Goal: Browse casually: Explore the website without a specific task or goal

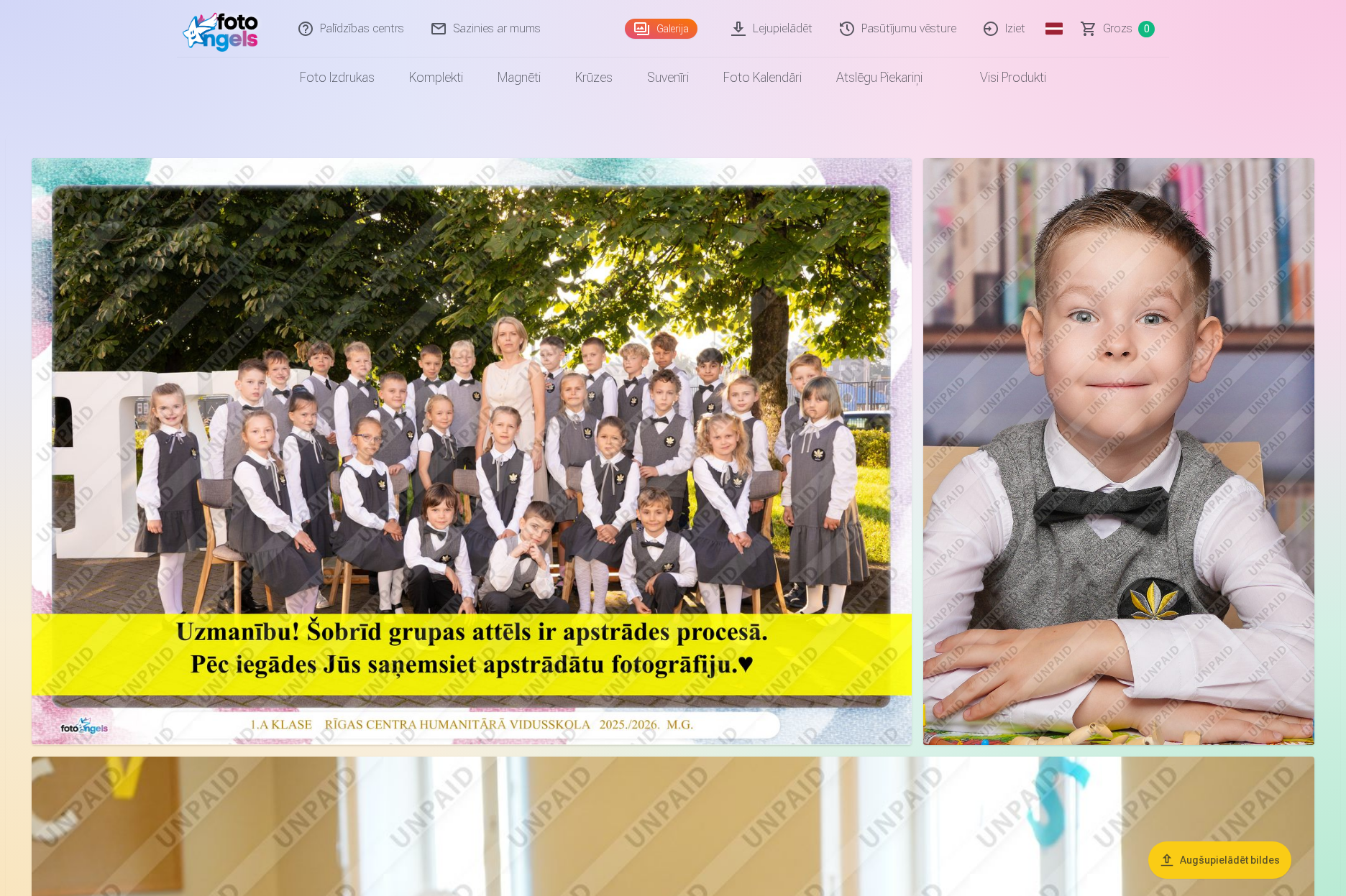
click at [783, 26] on link "Lejupielādēt" at bounding box center [772, 29] width 109 height 58
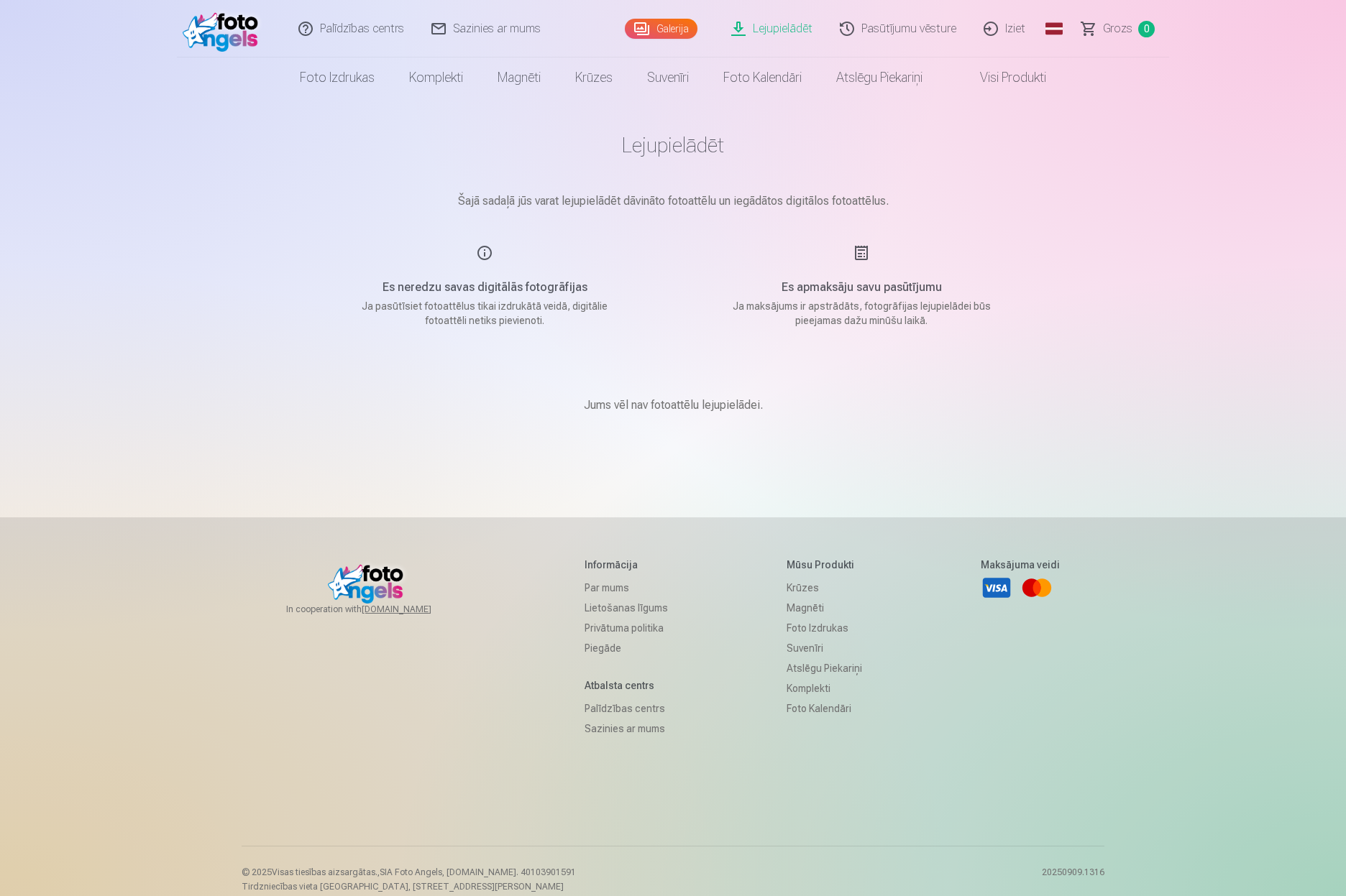
click at [664, 24] on link "Galerija" at bounding box center [660, 29] width 73 height 20
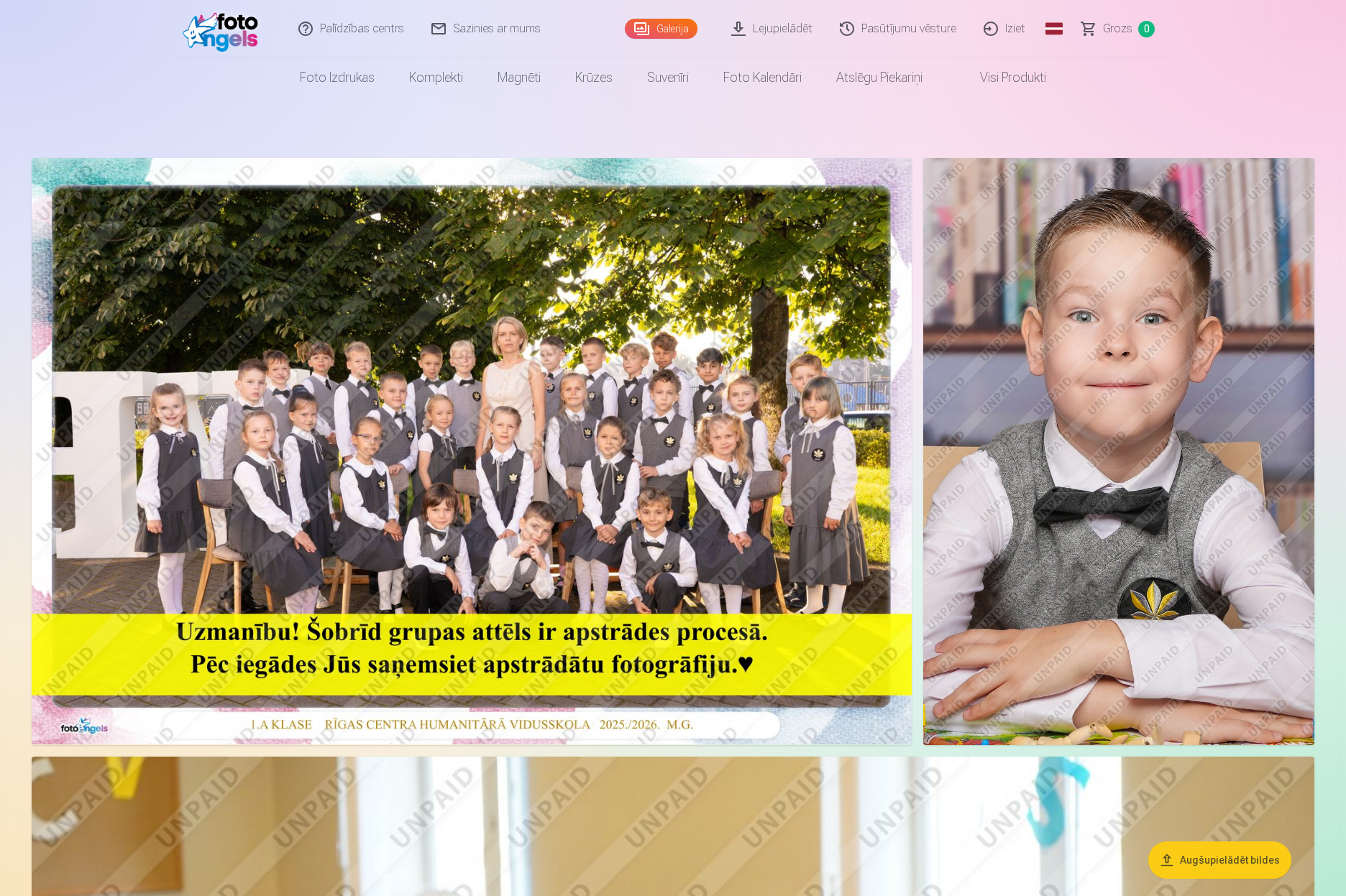
click at [534, 288] on img at bounding box center [471, 451] width 880 height 586
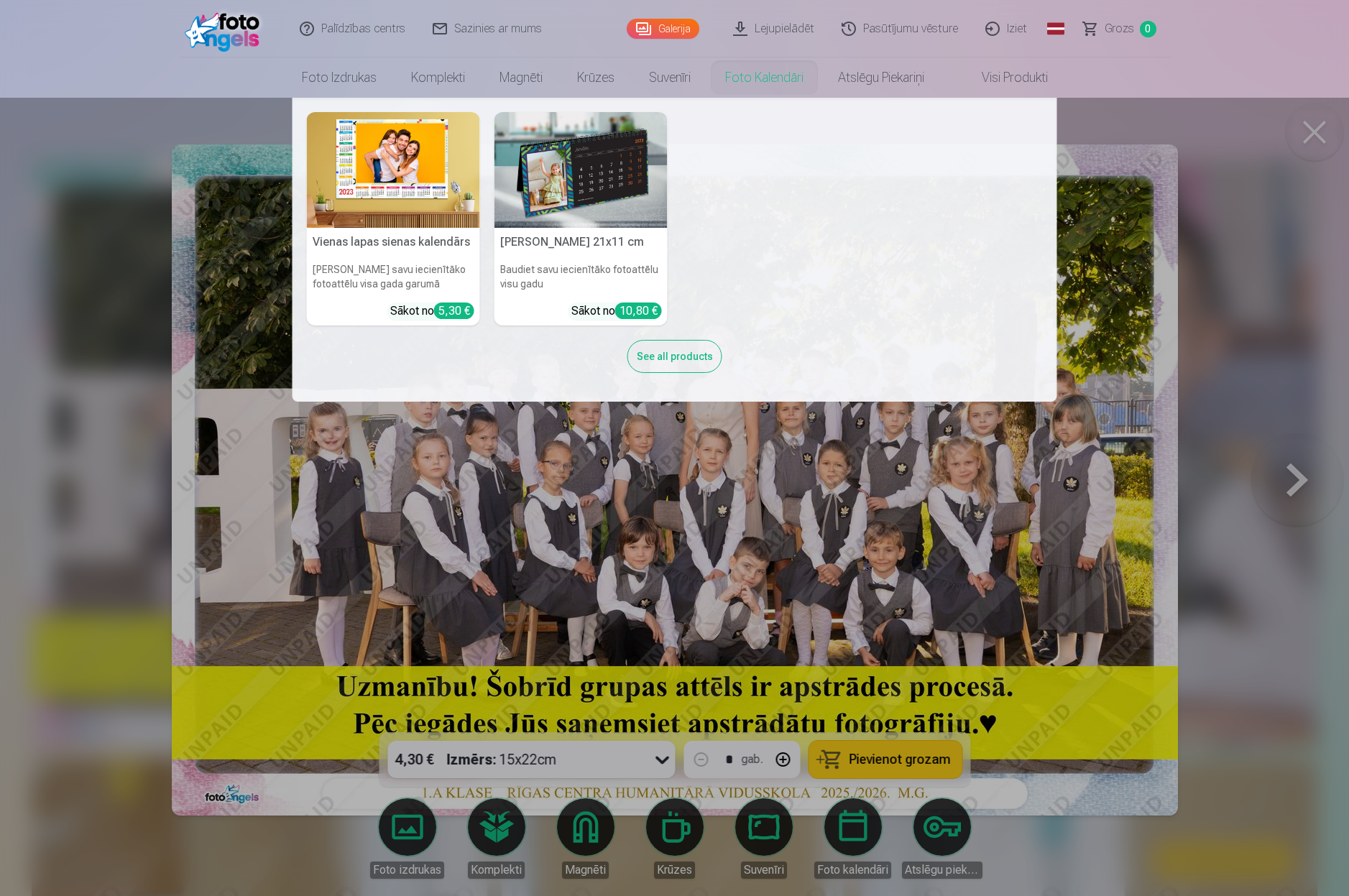
click at [1317, 137] on nav "Vienas lapas sienas kalendārs Parādiet savu iecienītāko fotoattēlu visa gada ga…" at bounding box center [674, 250] width 1349 height 304
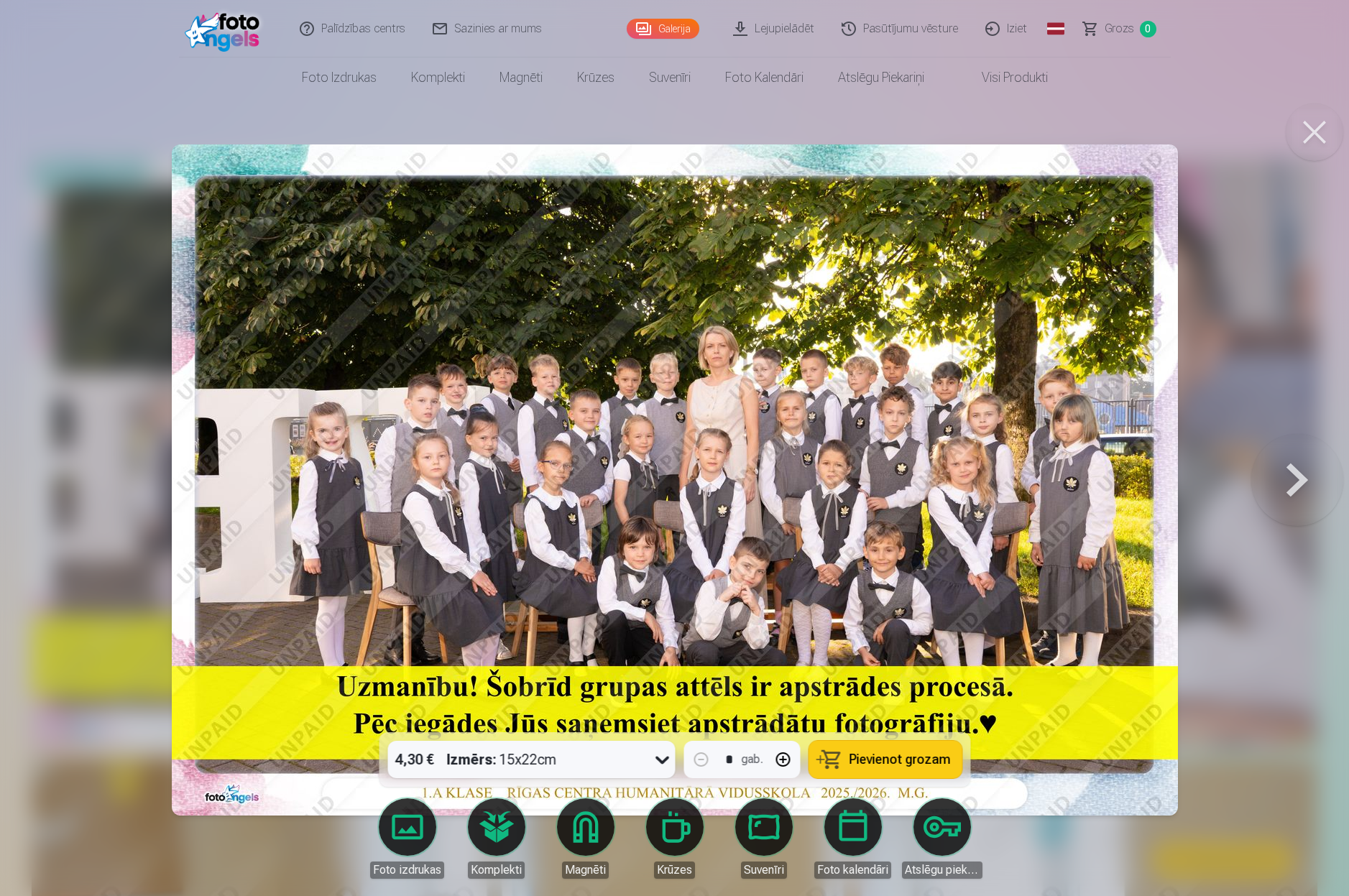
click at [1316, 133] on button at bounding box center [1314, 132] width 58 height 58
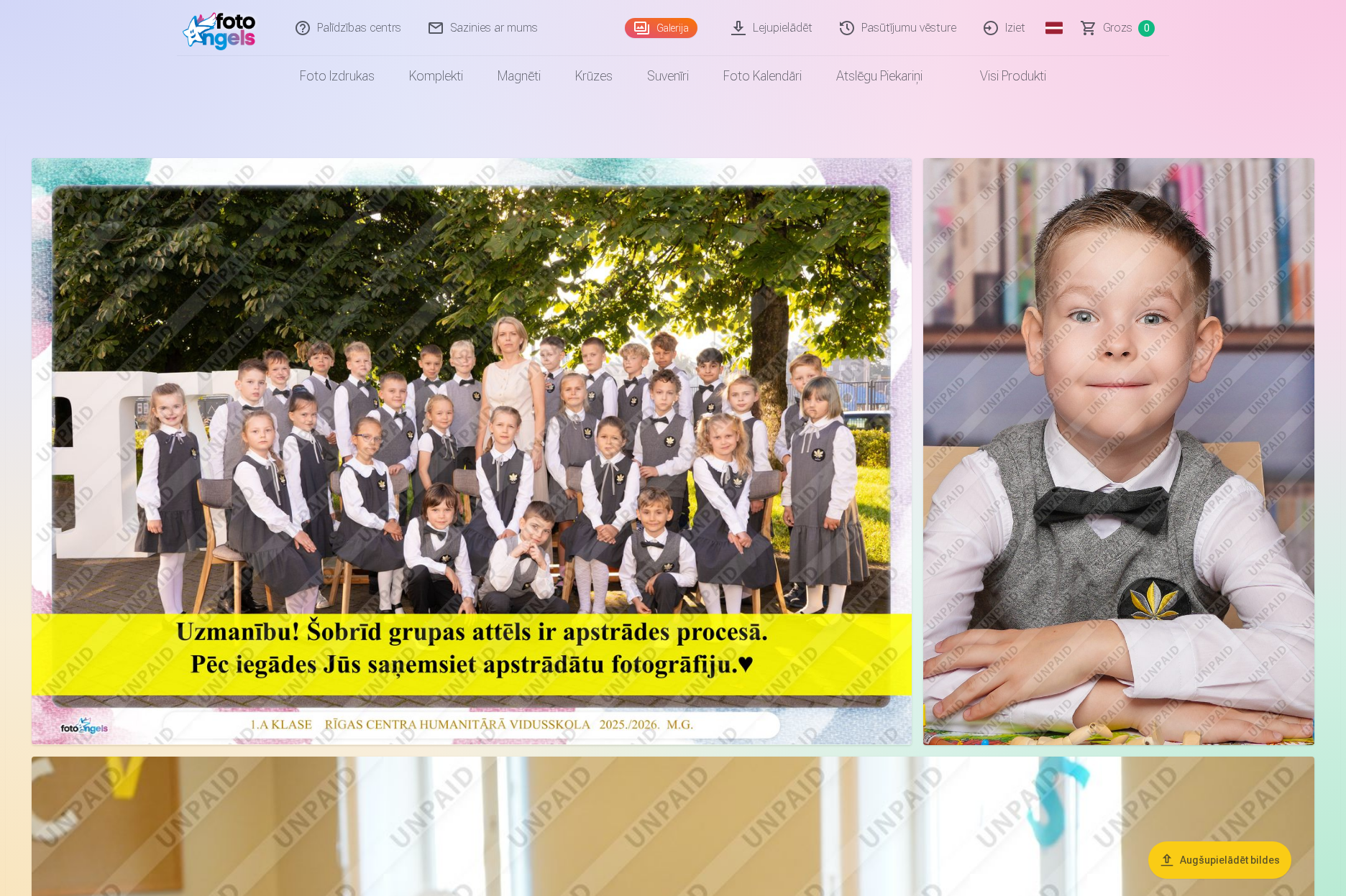
scroll to position [1, 0]
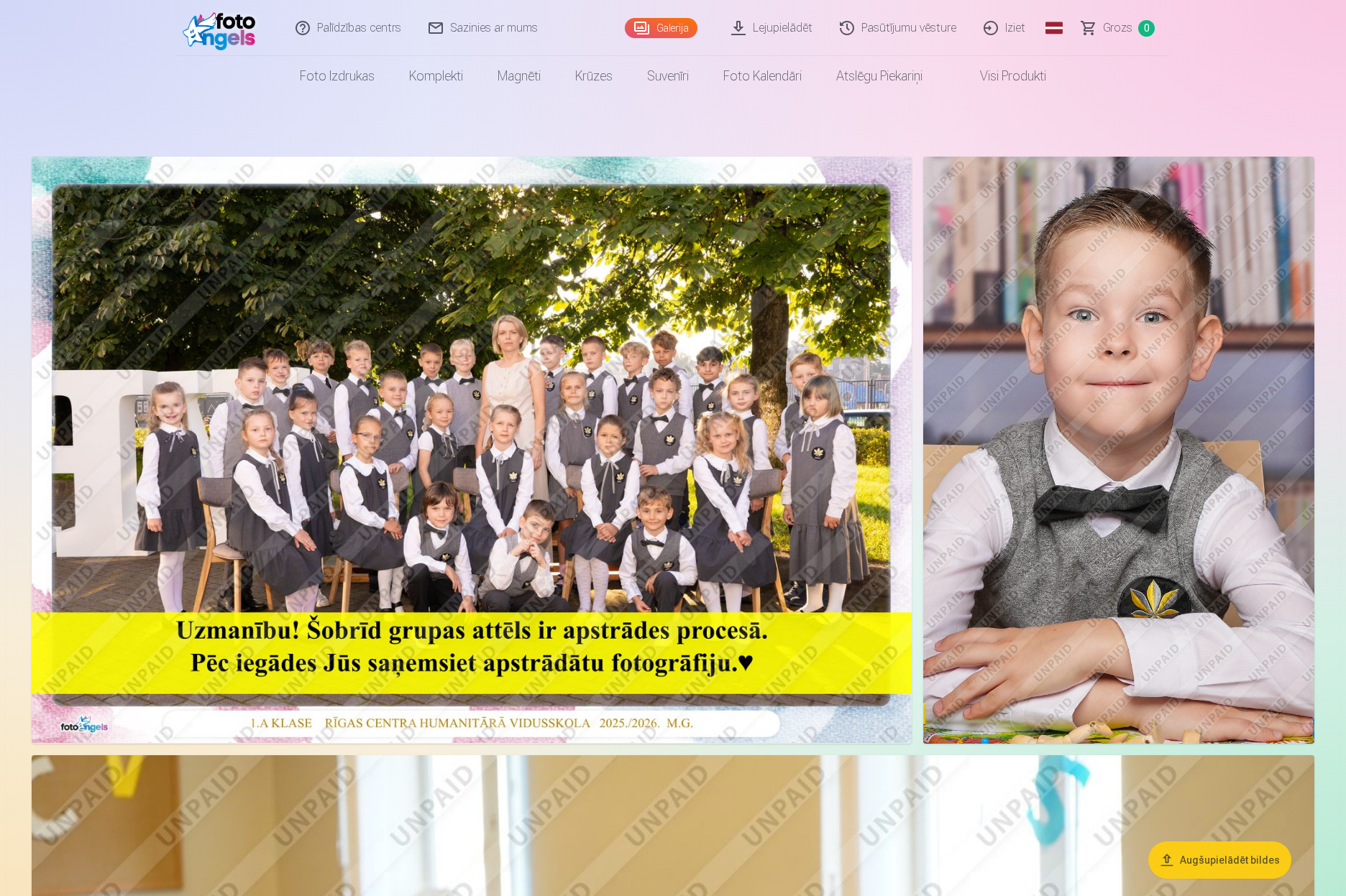
click at [1102, 332] on img at bounding box center [1119, 450] width 391 height 587
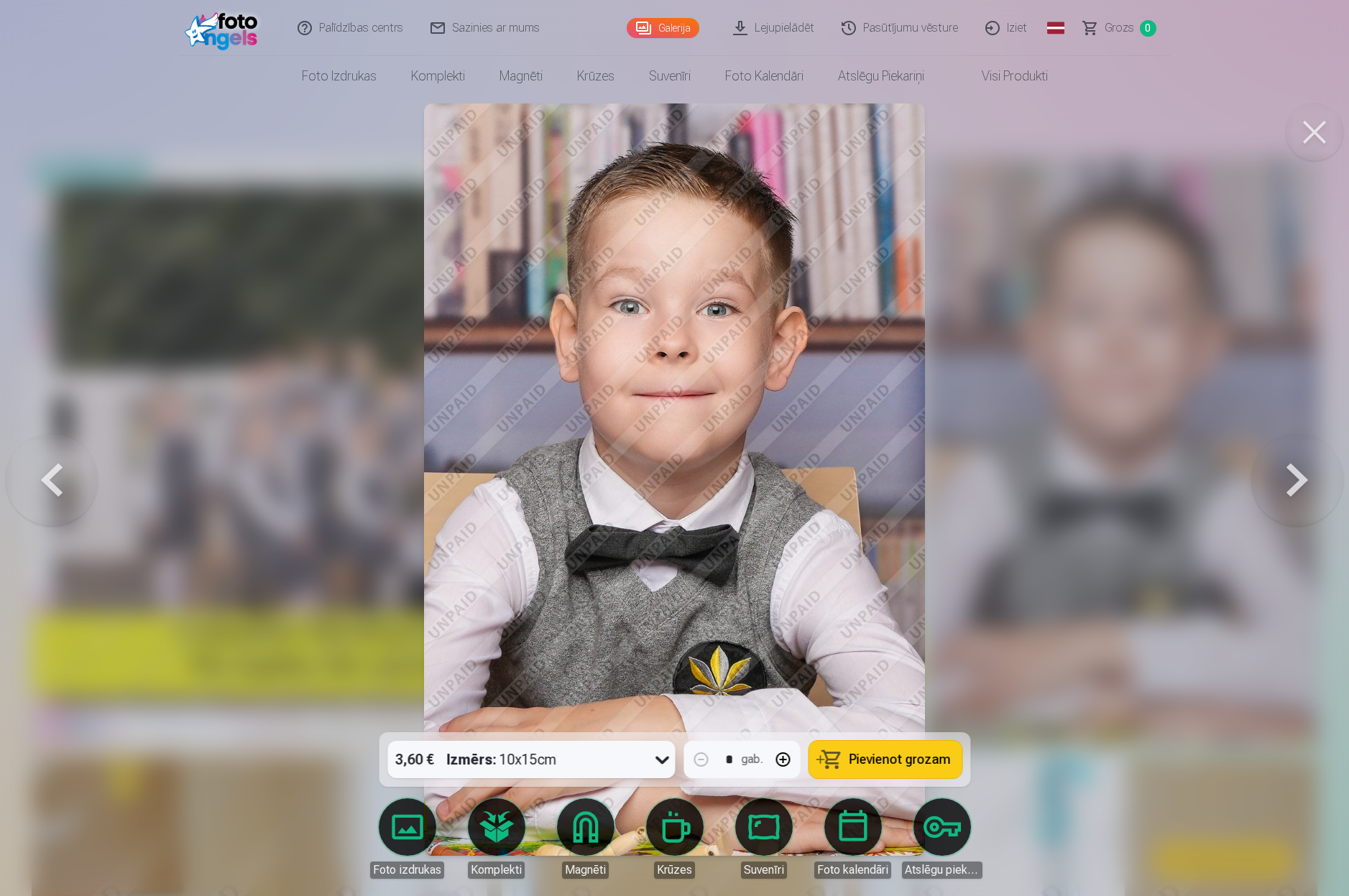
click at [669, 752] on icon at bounding box center [662, 759] width 23 height 23
click at [444, 455] on img at bounding box center [675, 480] width 502 height 752
click at [1312, 132] on button at bounding box center [1314, 132] width 58 height 58
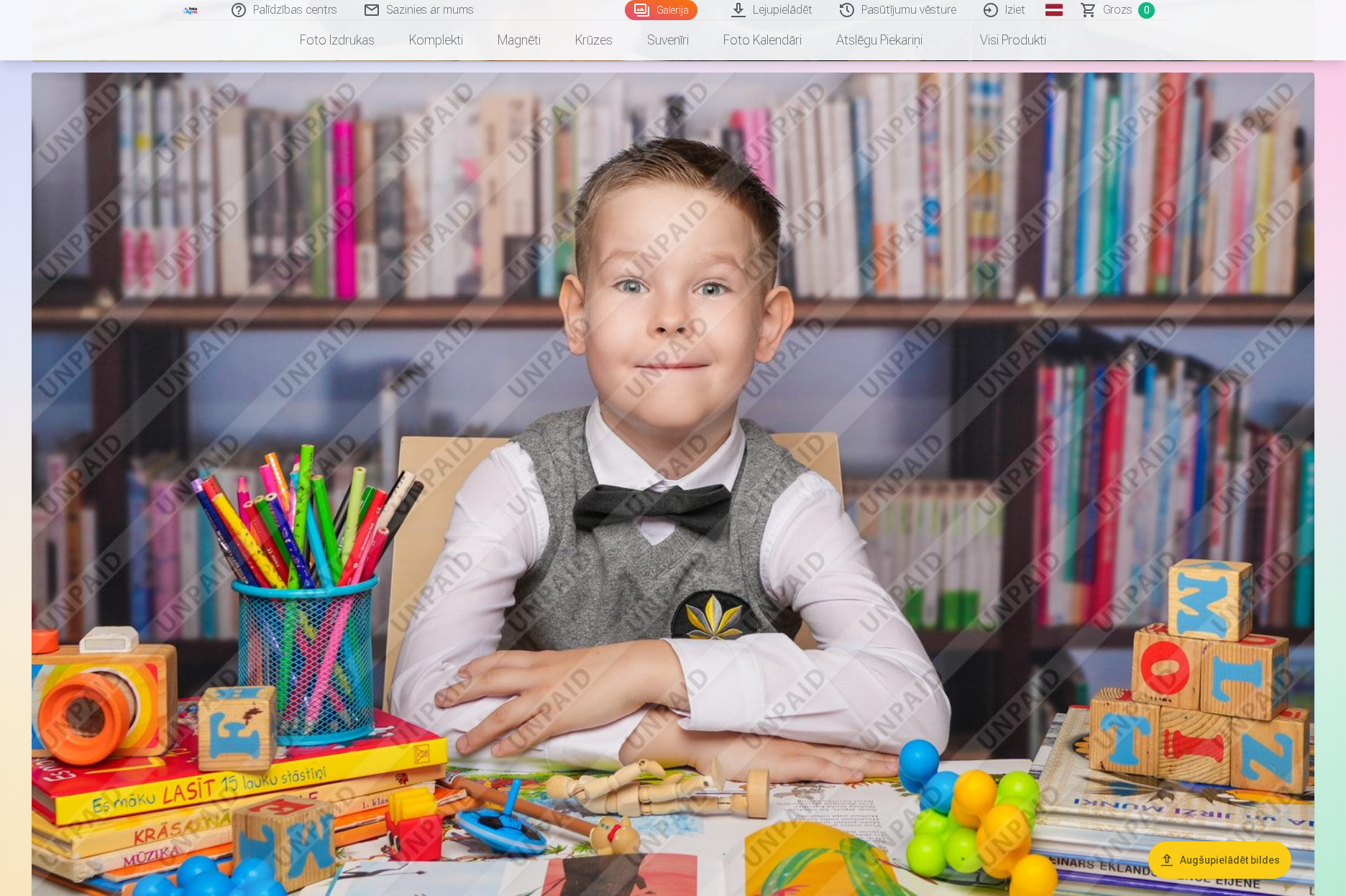
scroll to position [1559, 0]
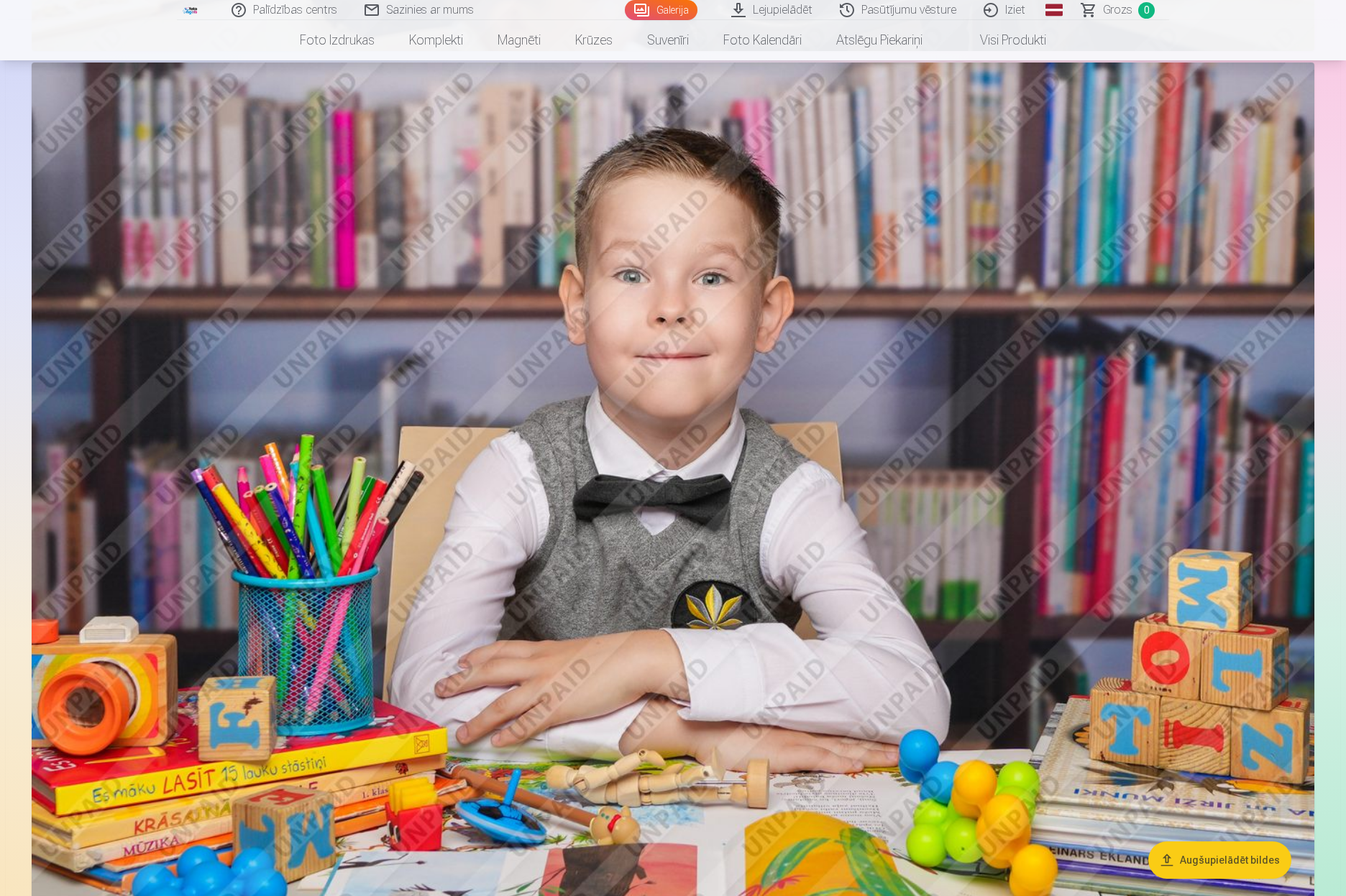
click at [694, 419] on img at bounding box center [673, 490] width 1283 height 854
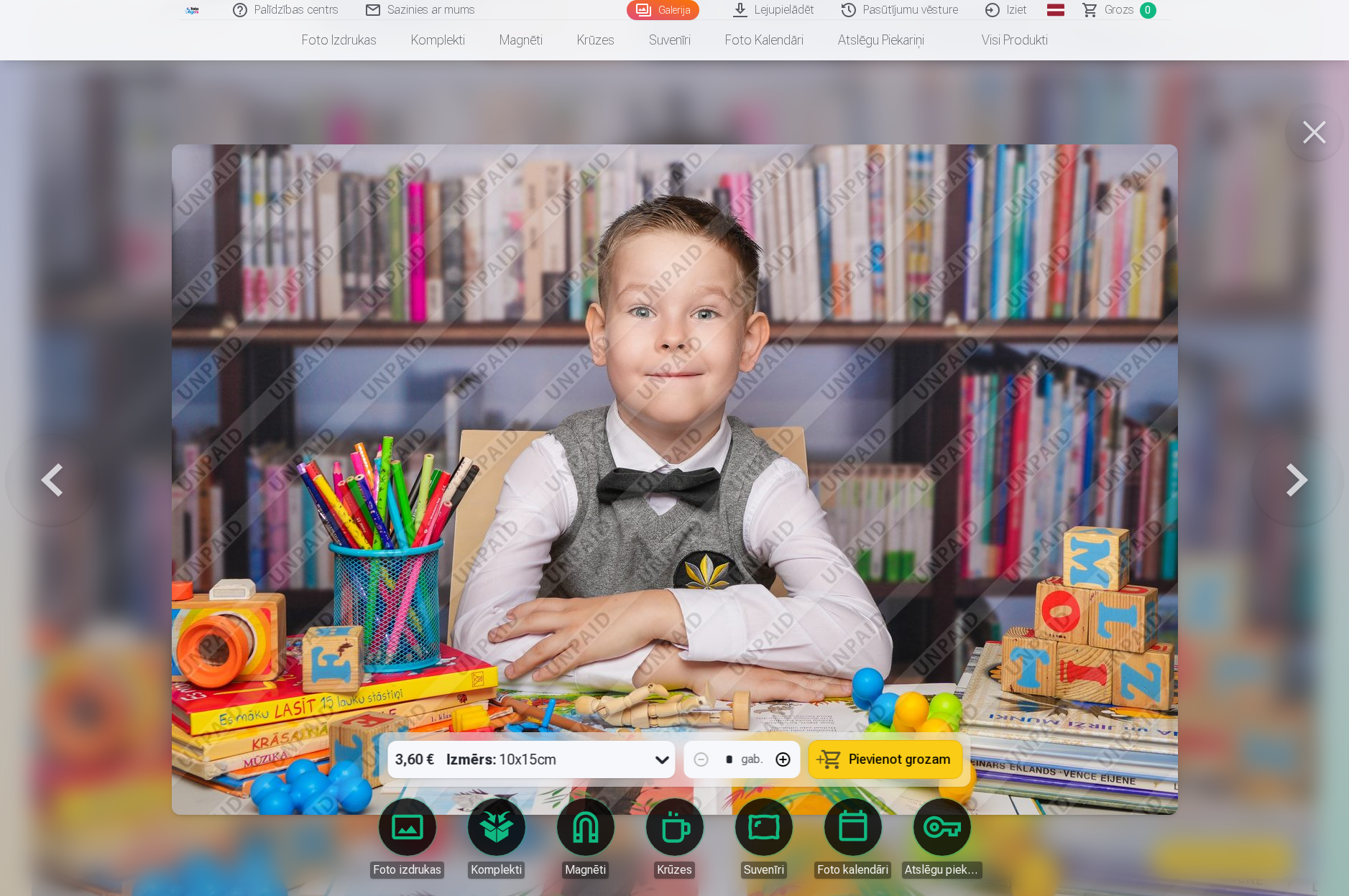
click at [1028, 604] on img at bounding box center [674, 480] width 1006 height 670
click at [1314, 131] on button at bounding box center [1314, 132] width 58 height 58
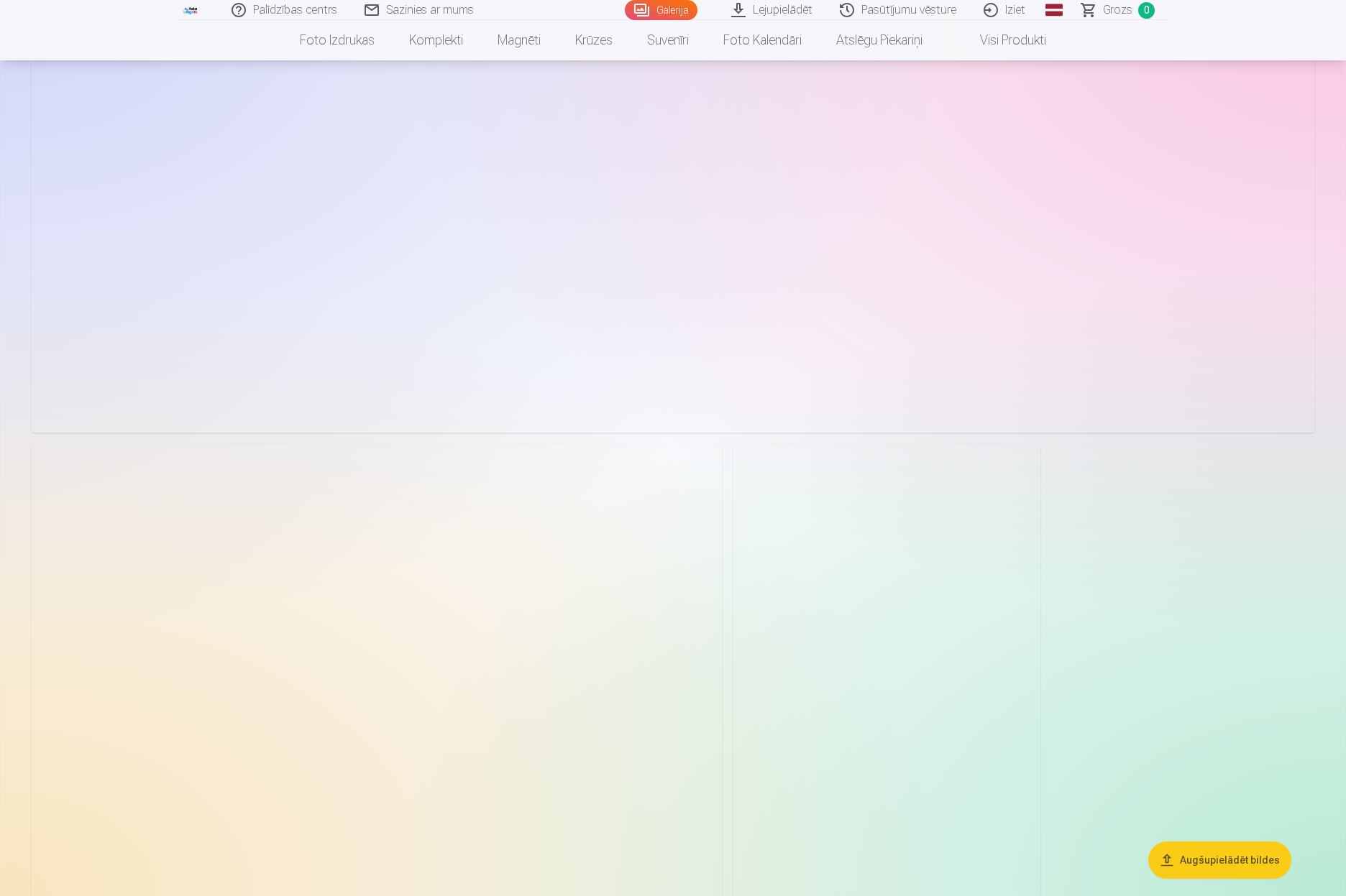
scroll to position [3923, 0]
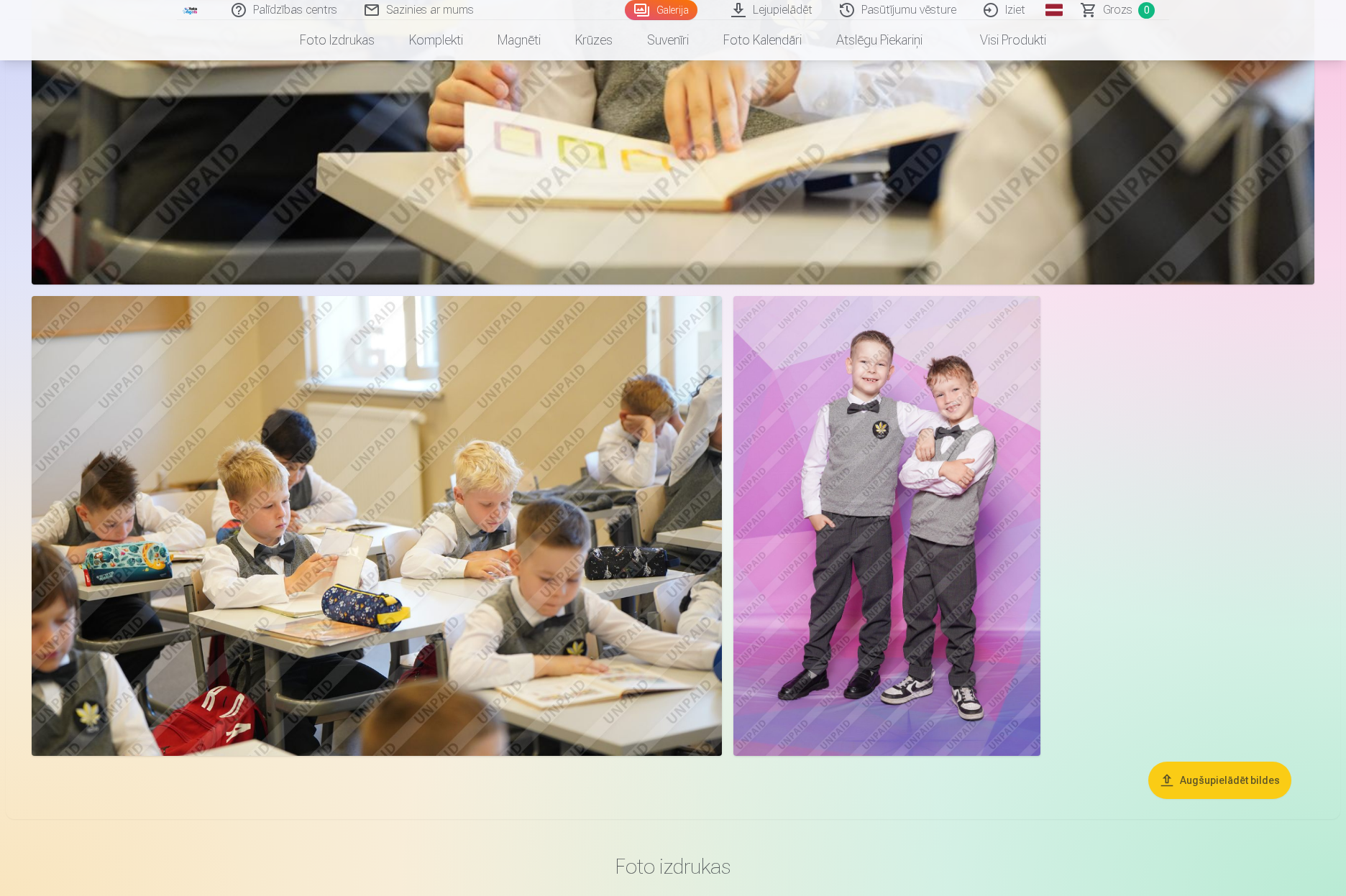
click at [916, 457] on img at bounding box center [886, 526] width 307 height 460
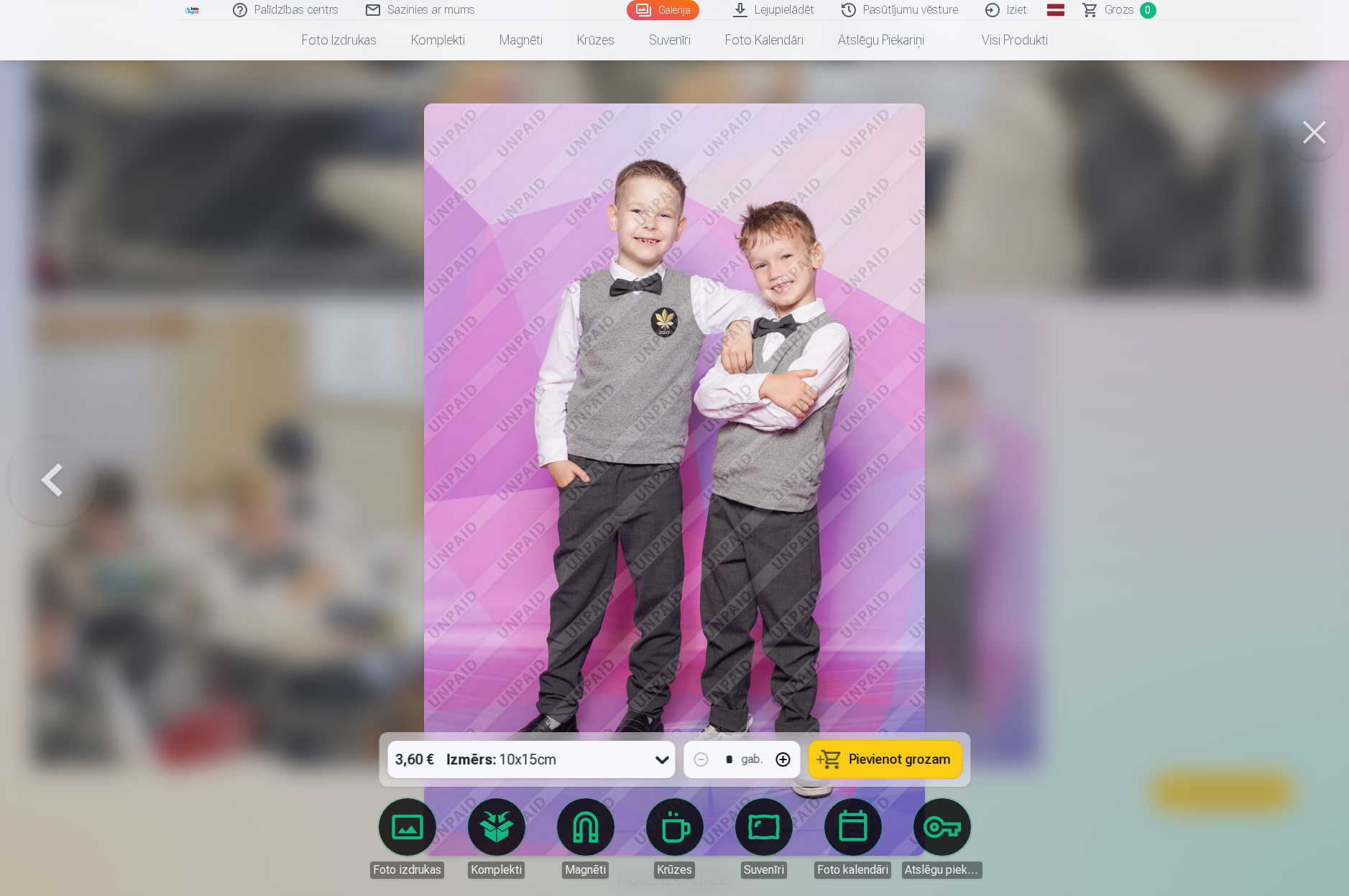
click at [1127, 524] on div at bounding box center [674, 448] width 1349 height 896
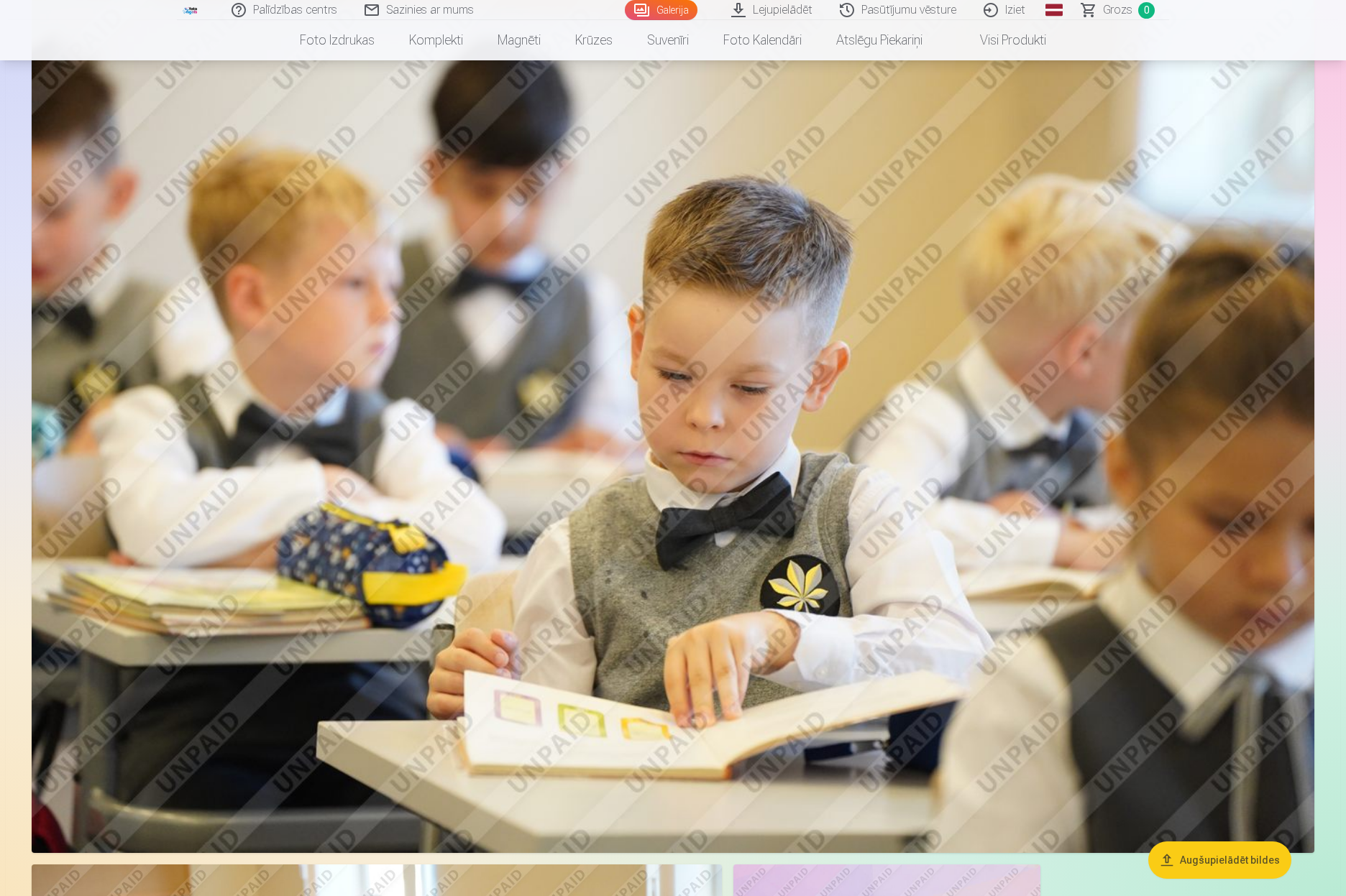
scroll to position [3360, 0]
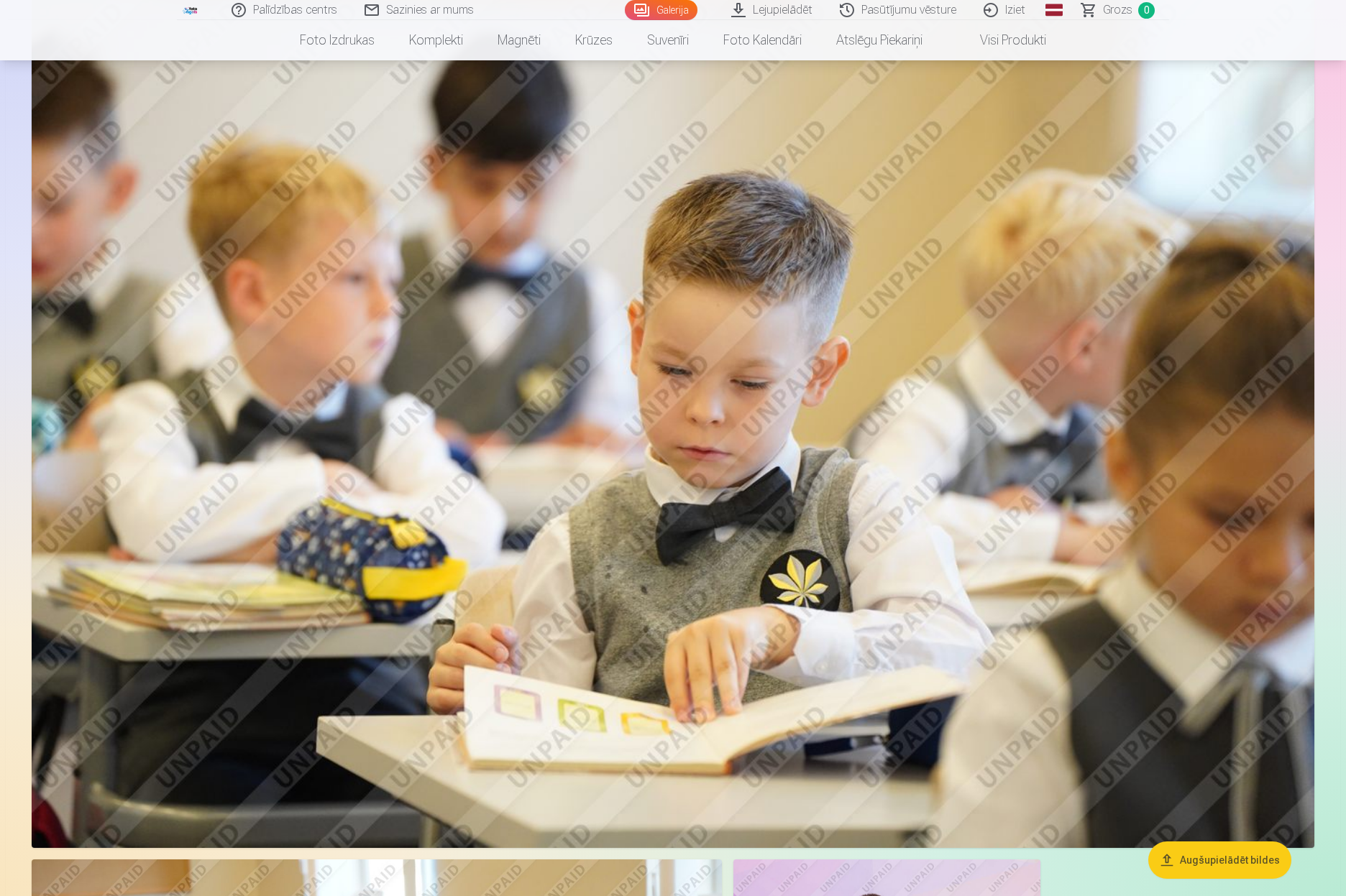
click at [688, 456] on img at bounding box center [673, 421] width 1283 height 854
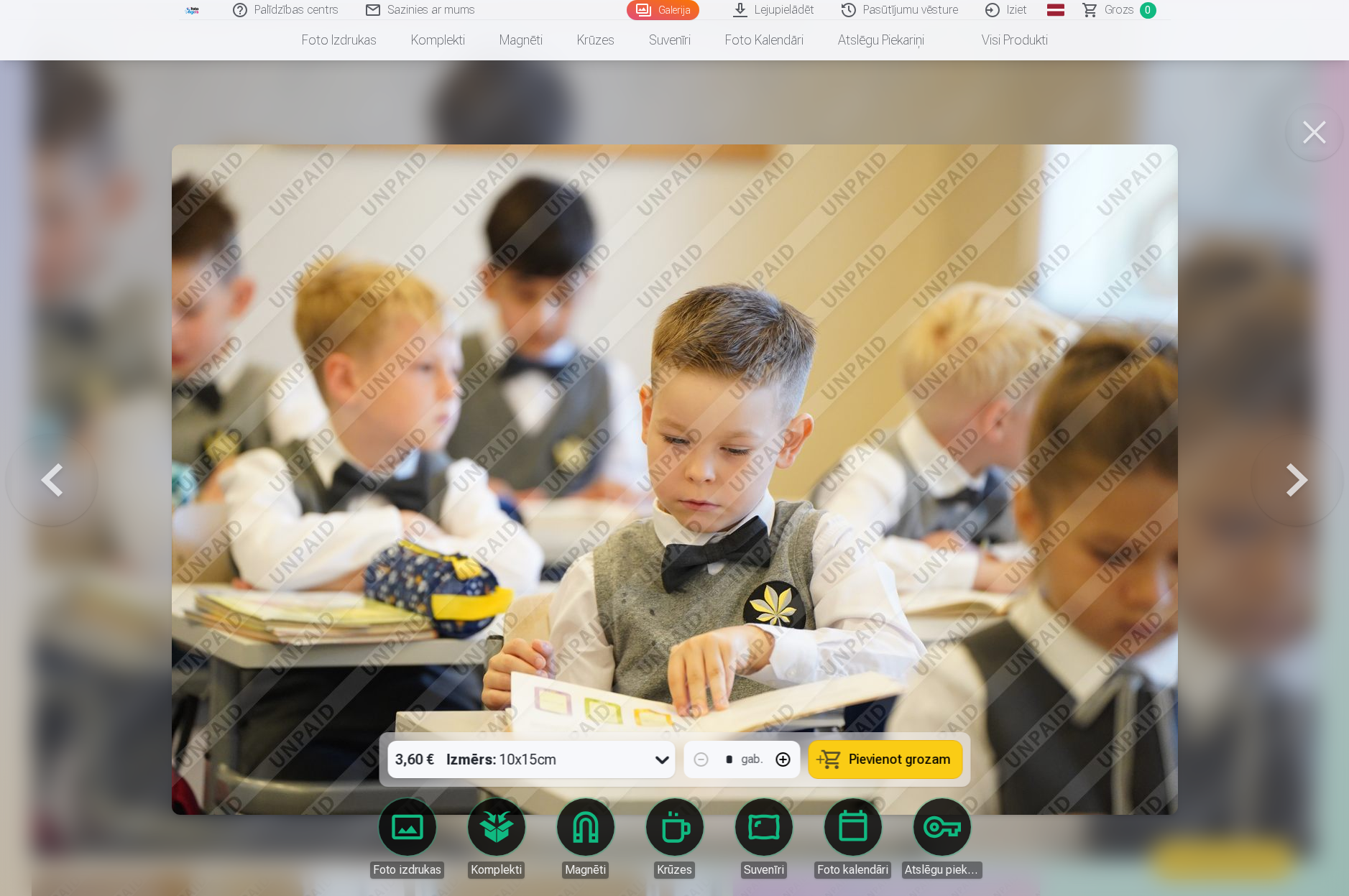
click at [1256, 355] on button at bounding box center [1297, 480] width 92 height 477
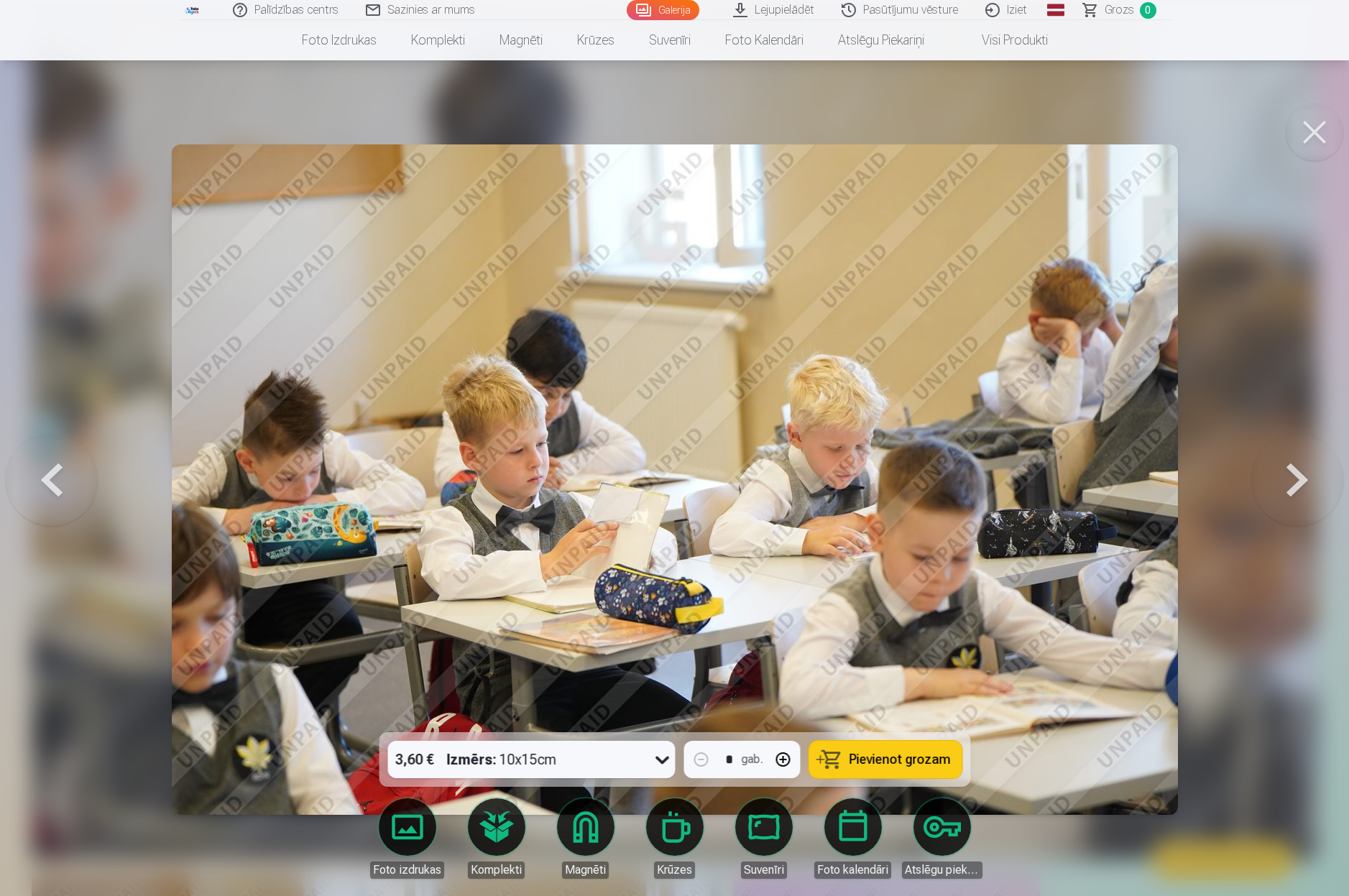
click at [1314, 121] on button at bounding box center [1314, 132] width 58 height 58
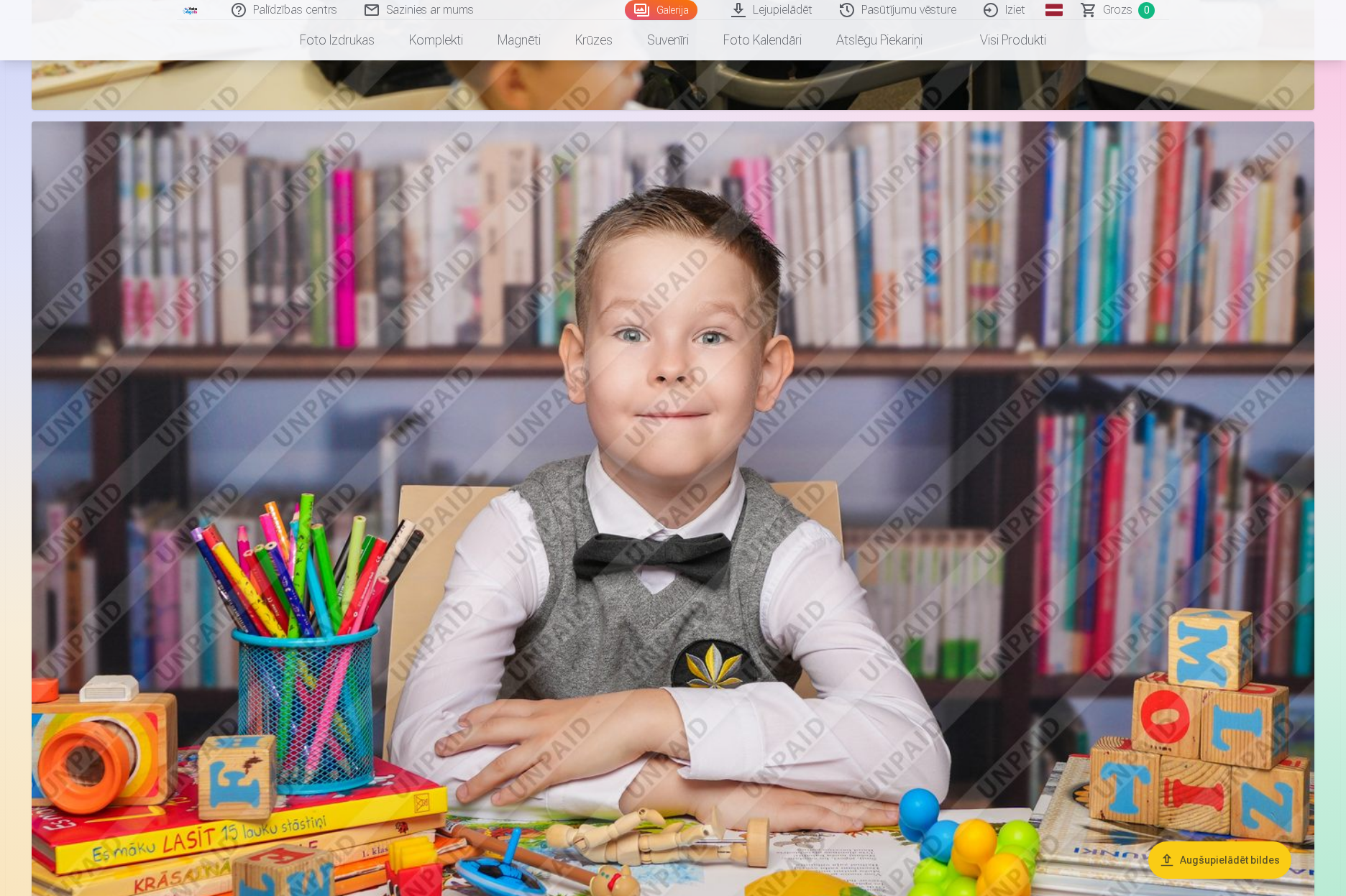
scroll to position [1521, 0]
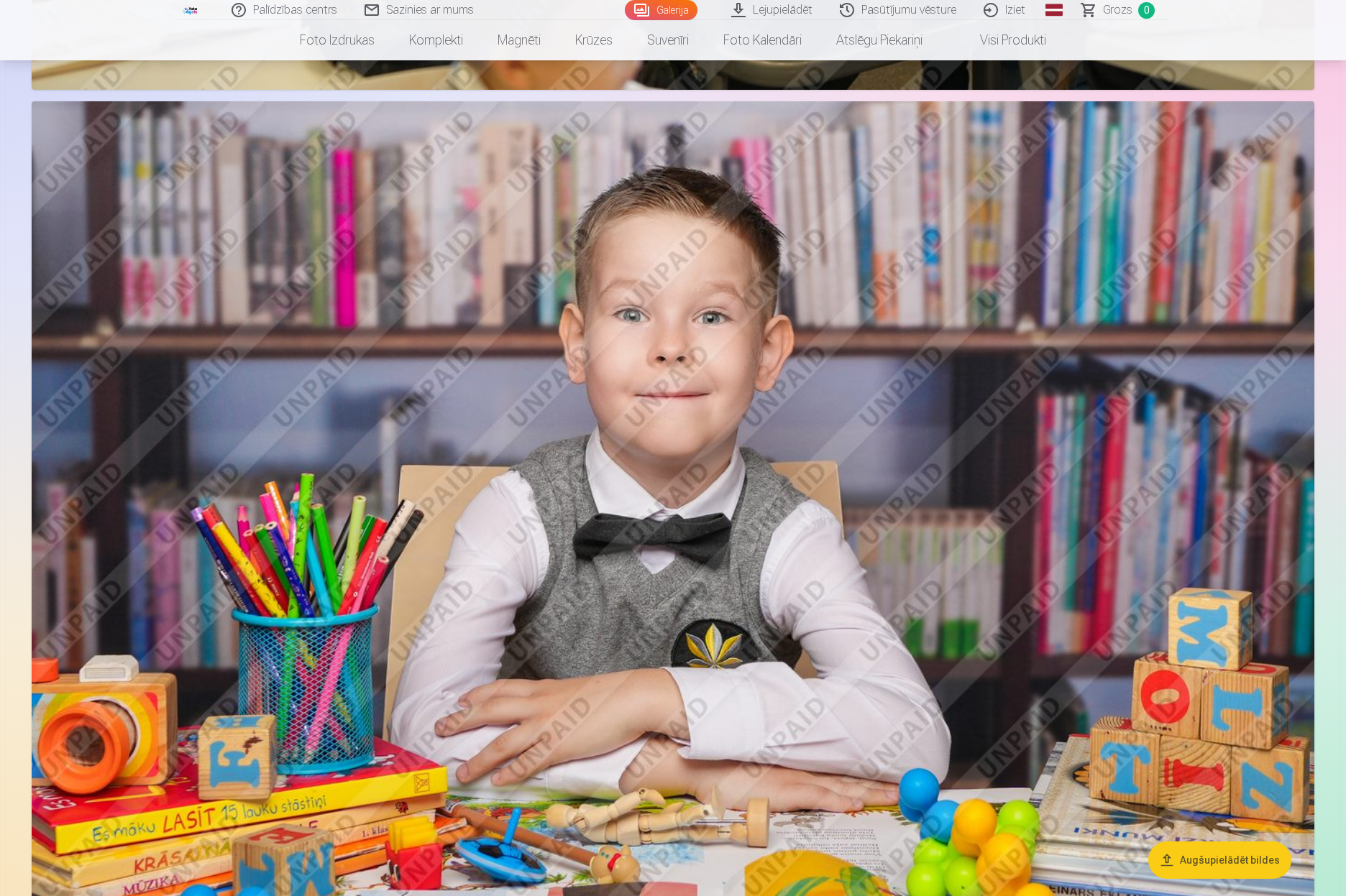
click at [696, 472] on img at bounding box center [673, 529] width 1283 height 854
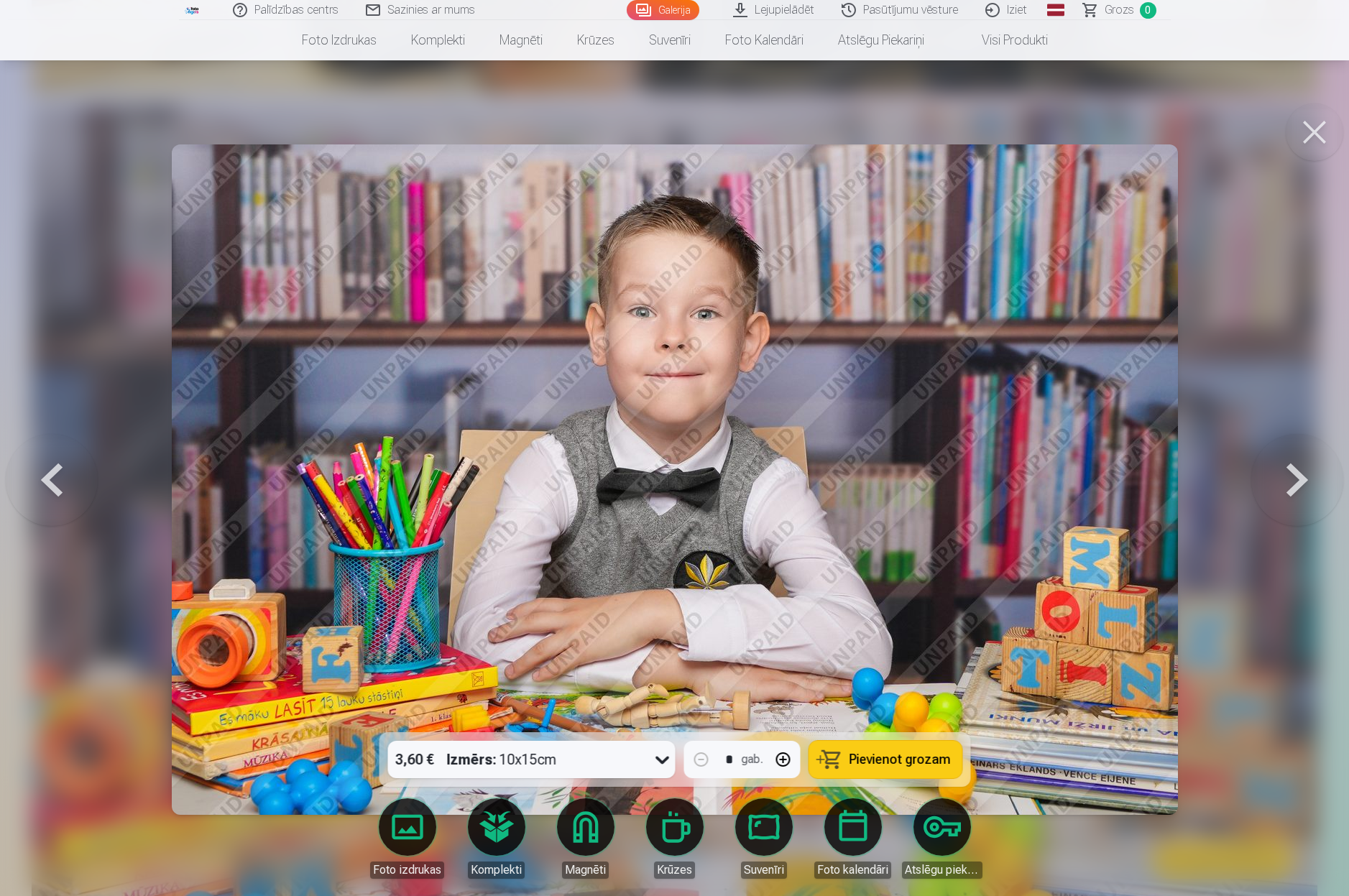
click at [1320, 129] on button at bounding box center [1314, 132] width 58 height 58
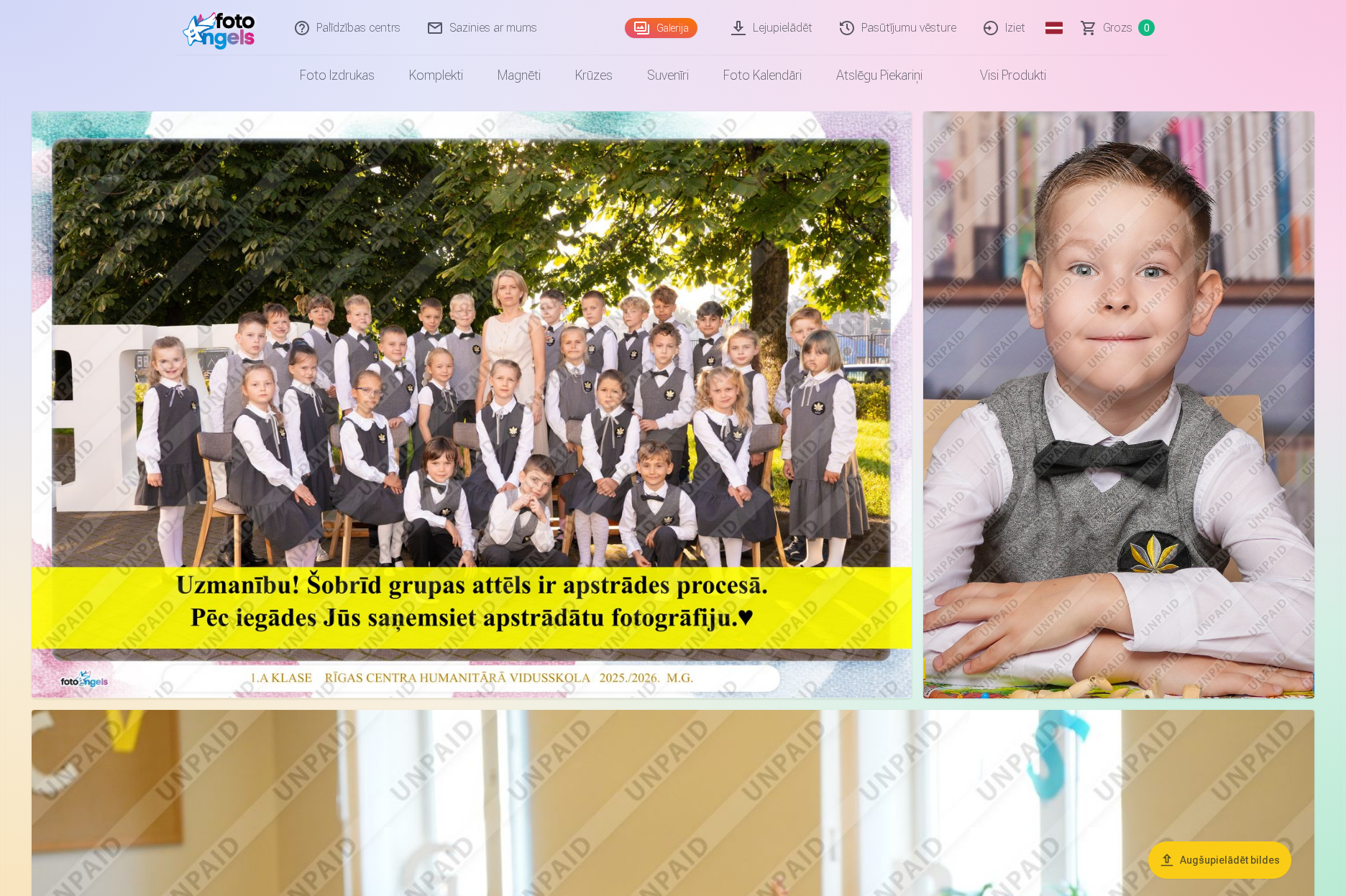
scroll to position [2, 0]
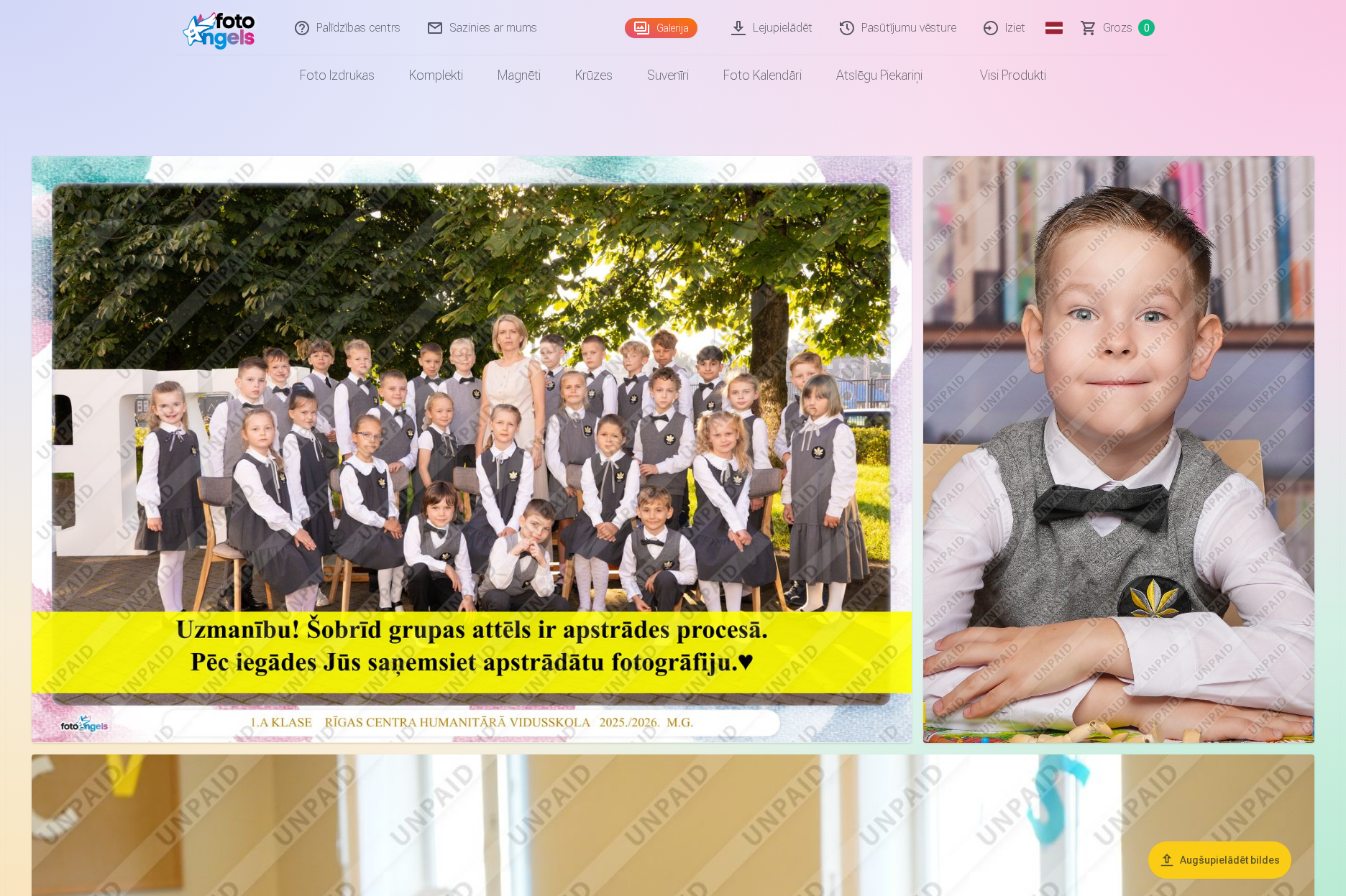
click at [588, 448] on img at bounding box center [471, 449] width 880 height 586
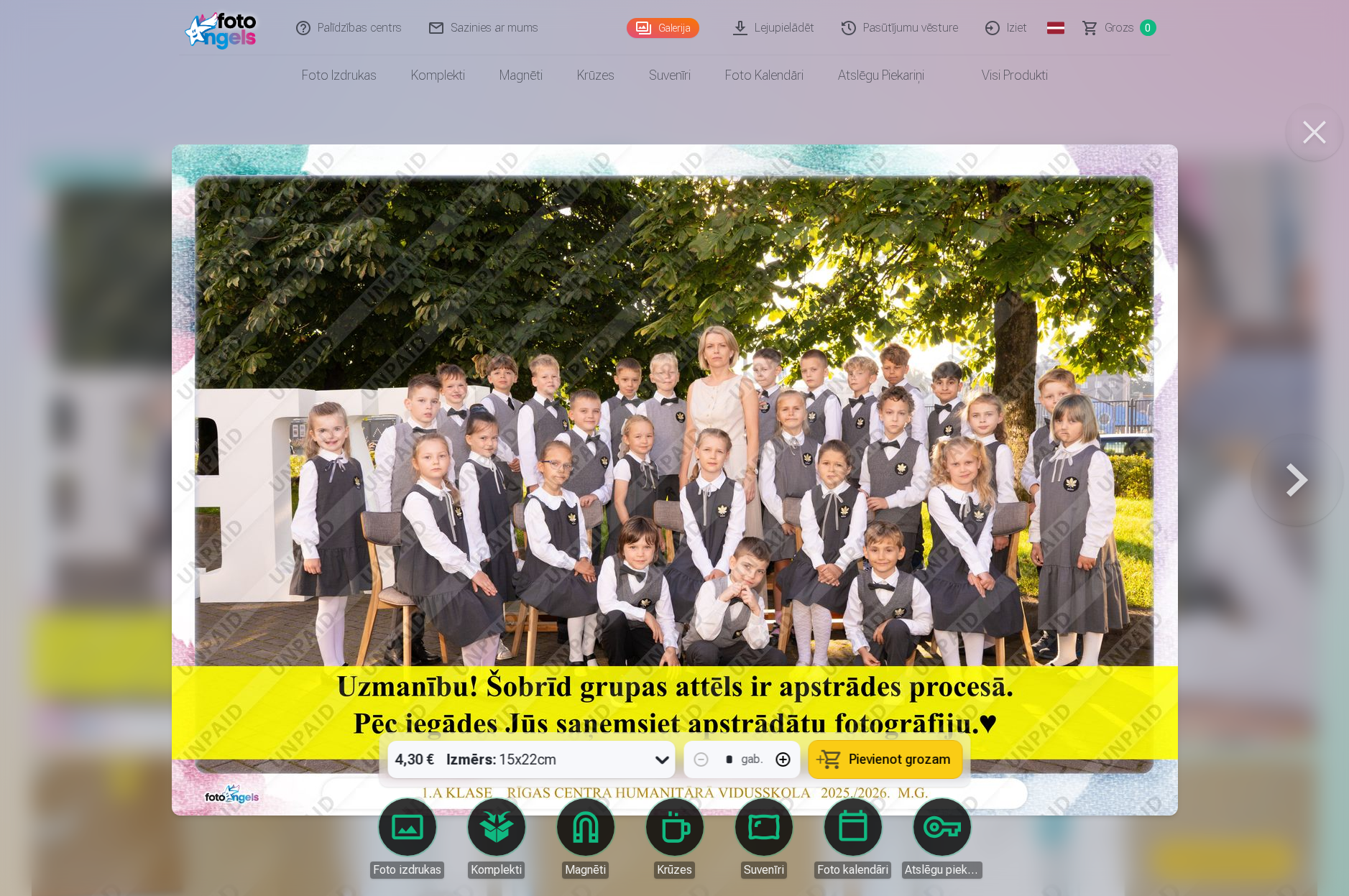
click at [1245, 347] on div at bounding box center [674, 448] width 1349 height 896
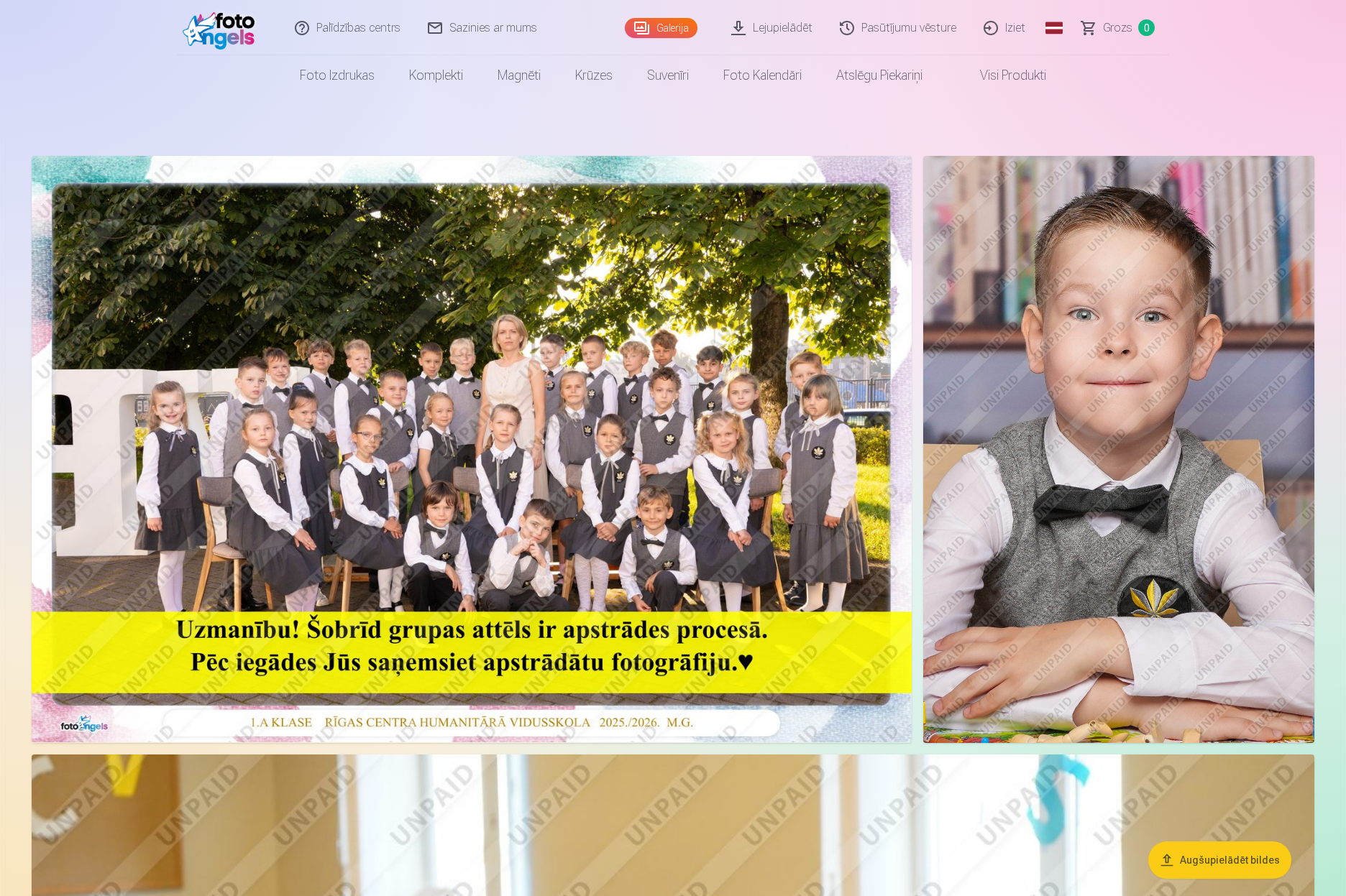
click at [1145, 462] on img at bounding box center [1119, 449] width 391 height 587
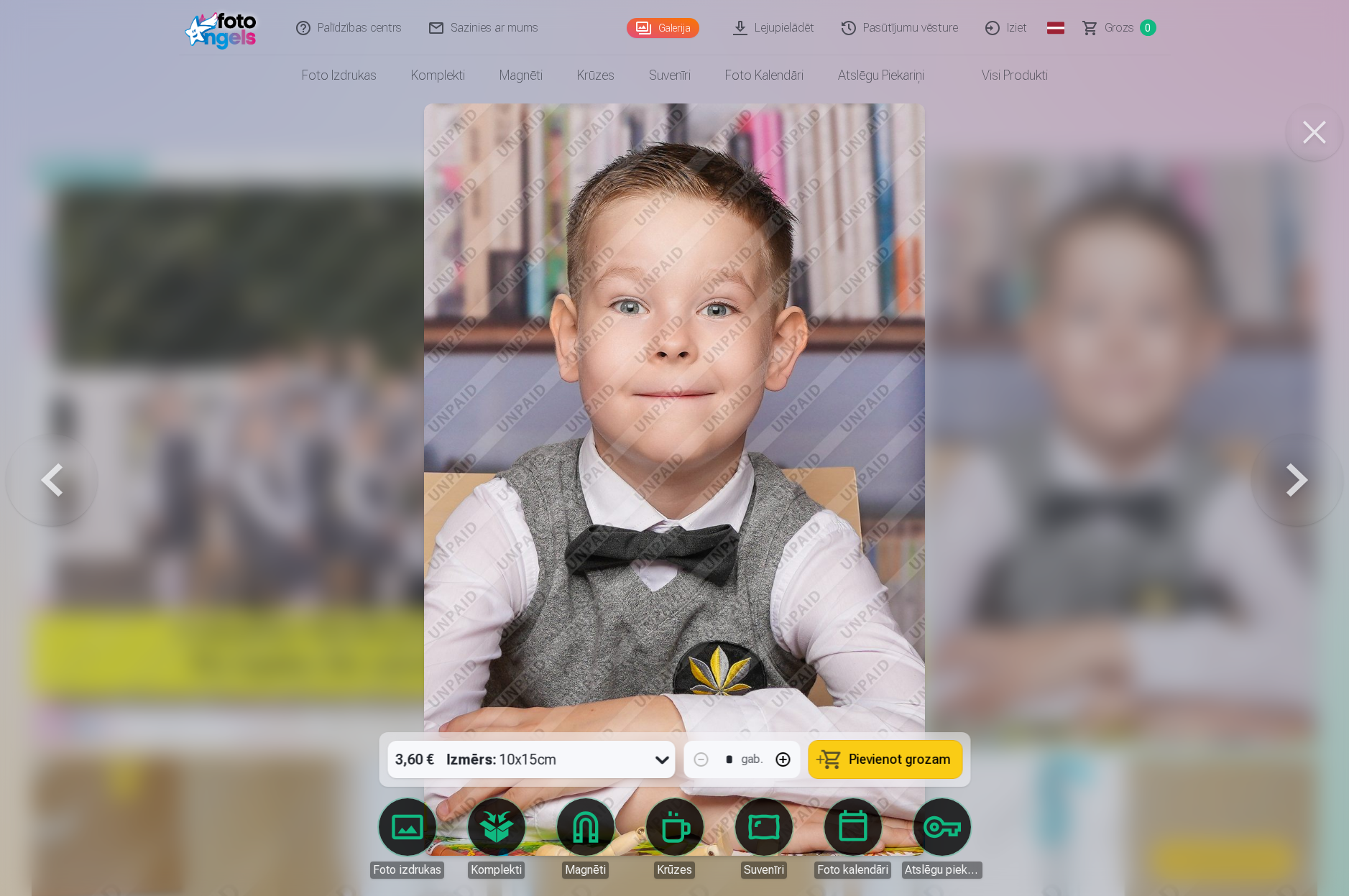
click at [1306, 135] on button at bounding box center [1314, 132] width 58 height 58
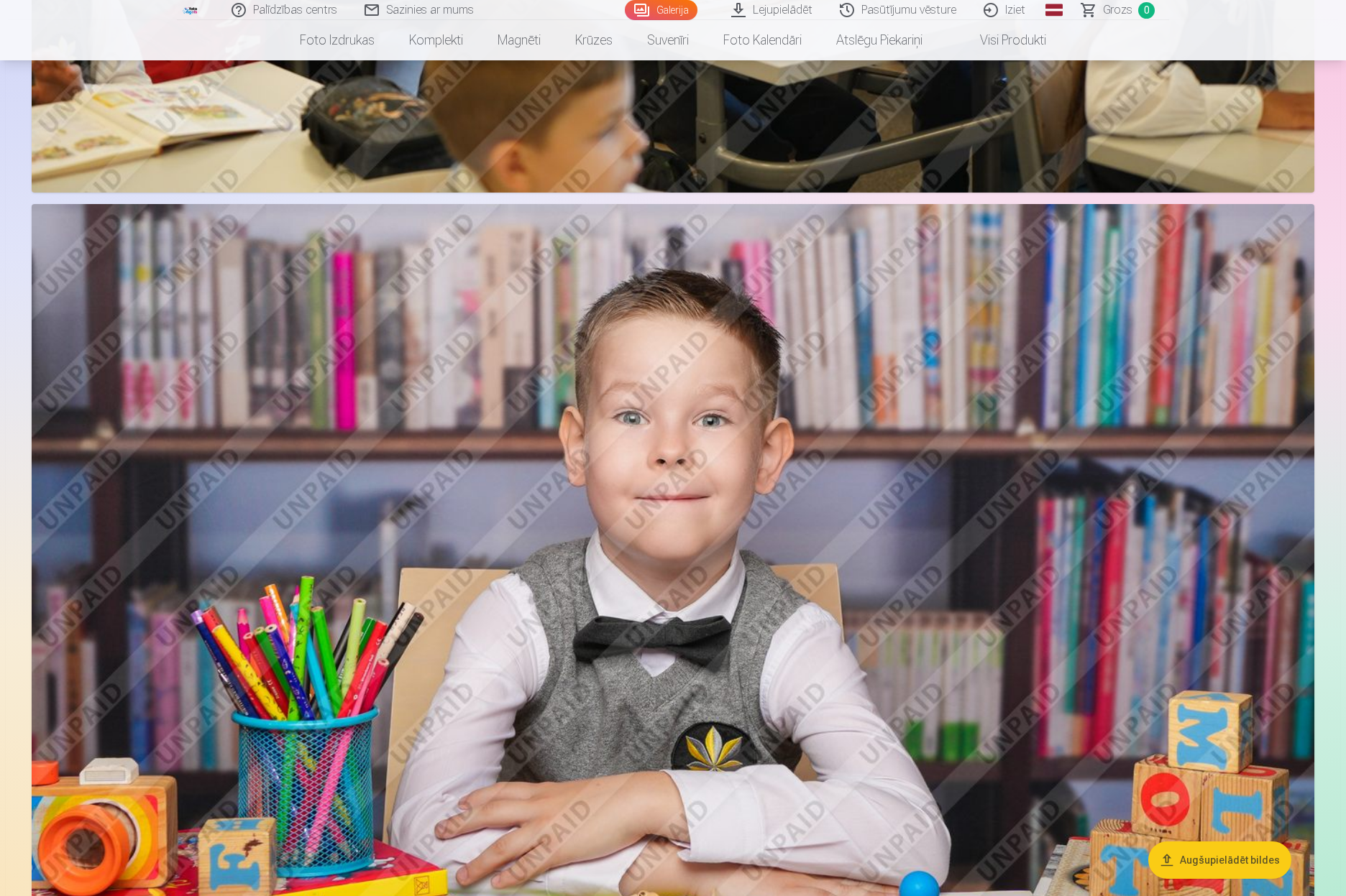
scroll to position [1428, 0]
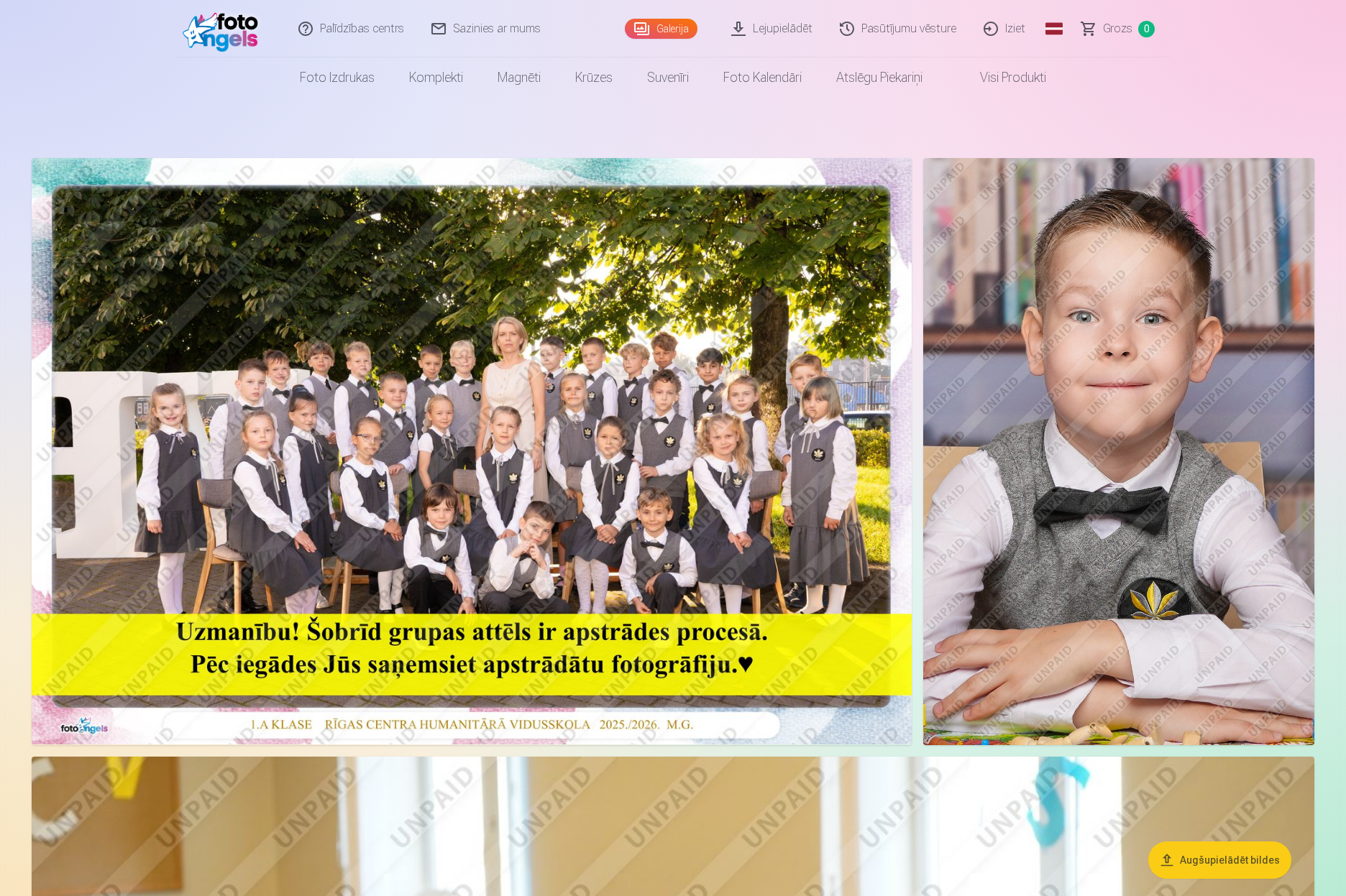
click at [1115, 409] on img at bounding box center [1119, 452] width 391 height 587
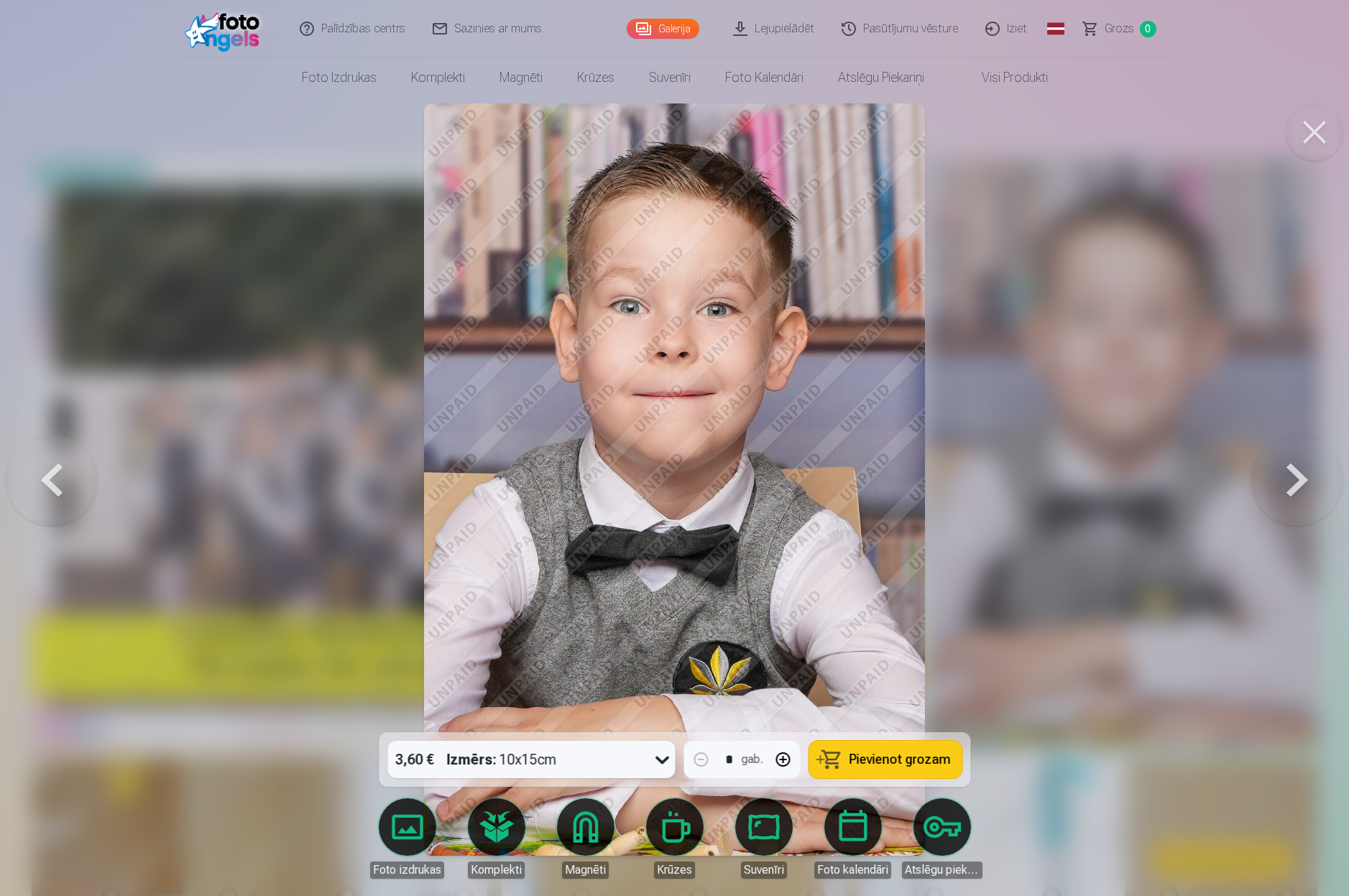
click at [1322, 142] on button at bounding box center [1314, 132] width 58 height 58
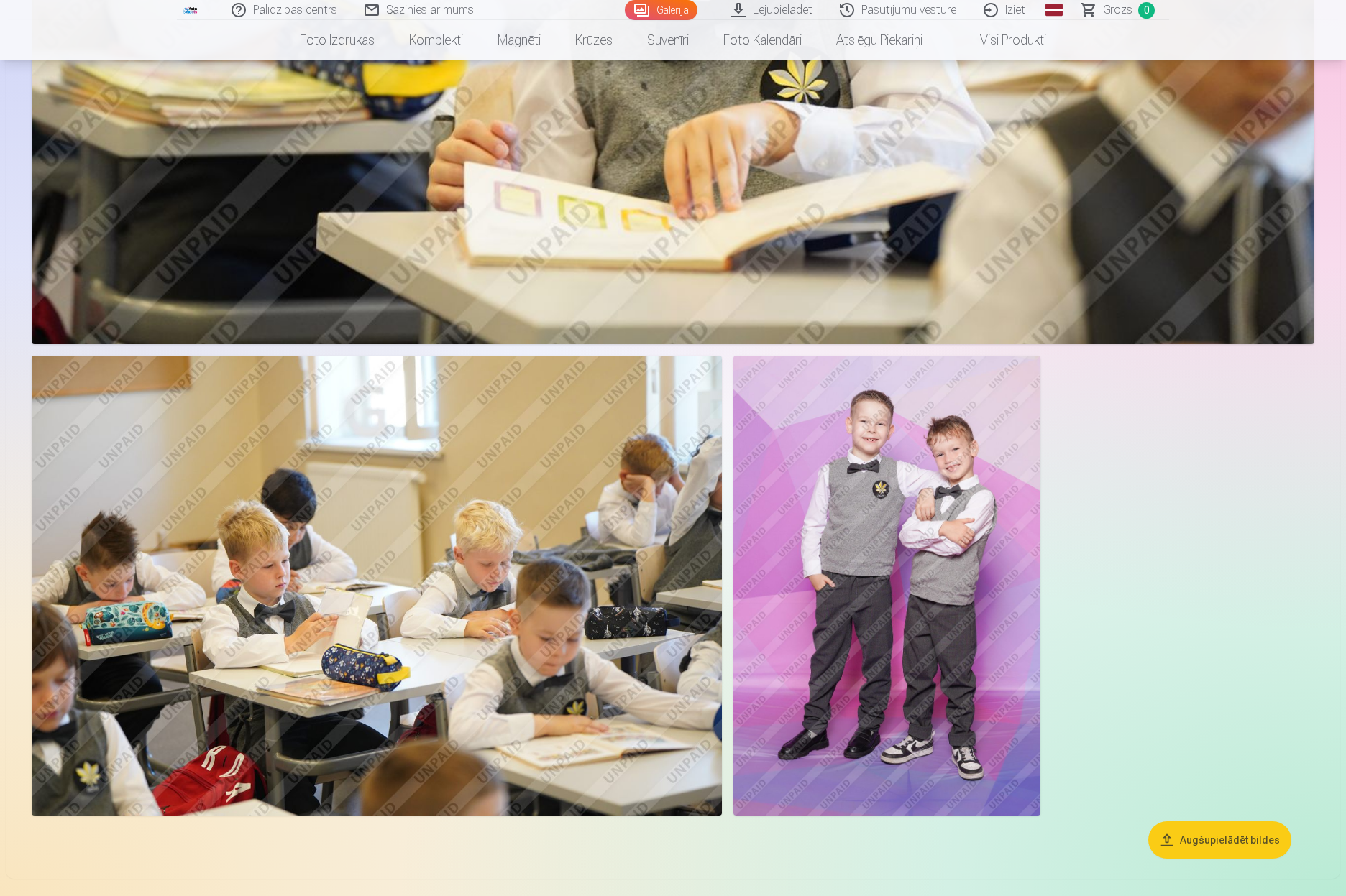
scroll to position [3865, 0]
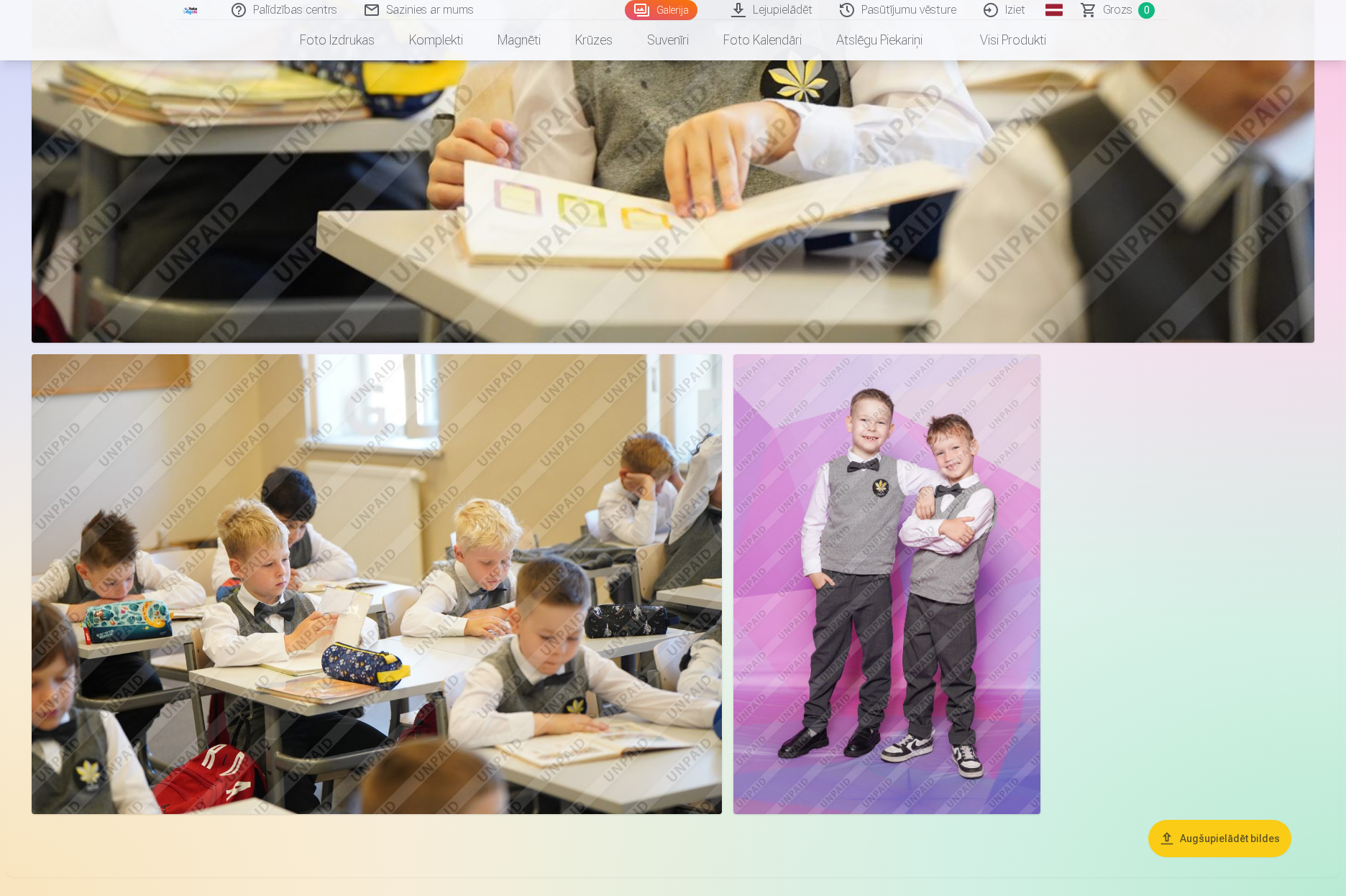
click at [882, 497] on img at bounding box center [886, 585] width 307 height 460
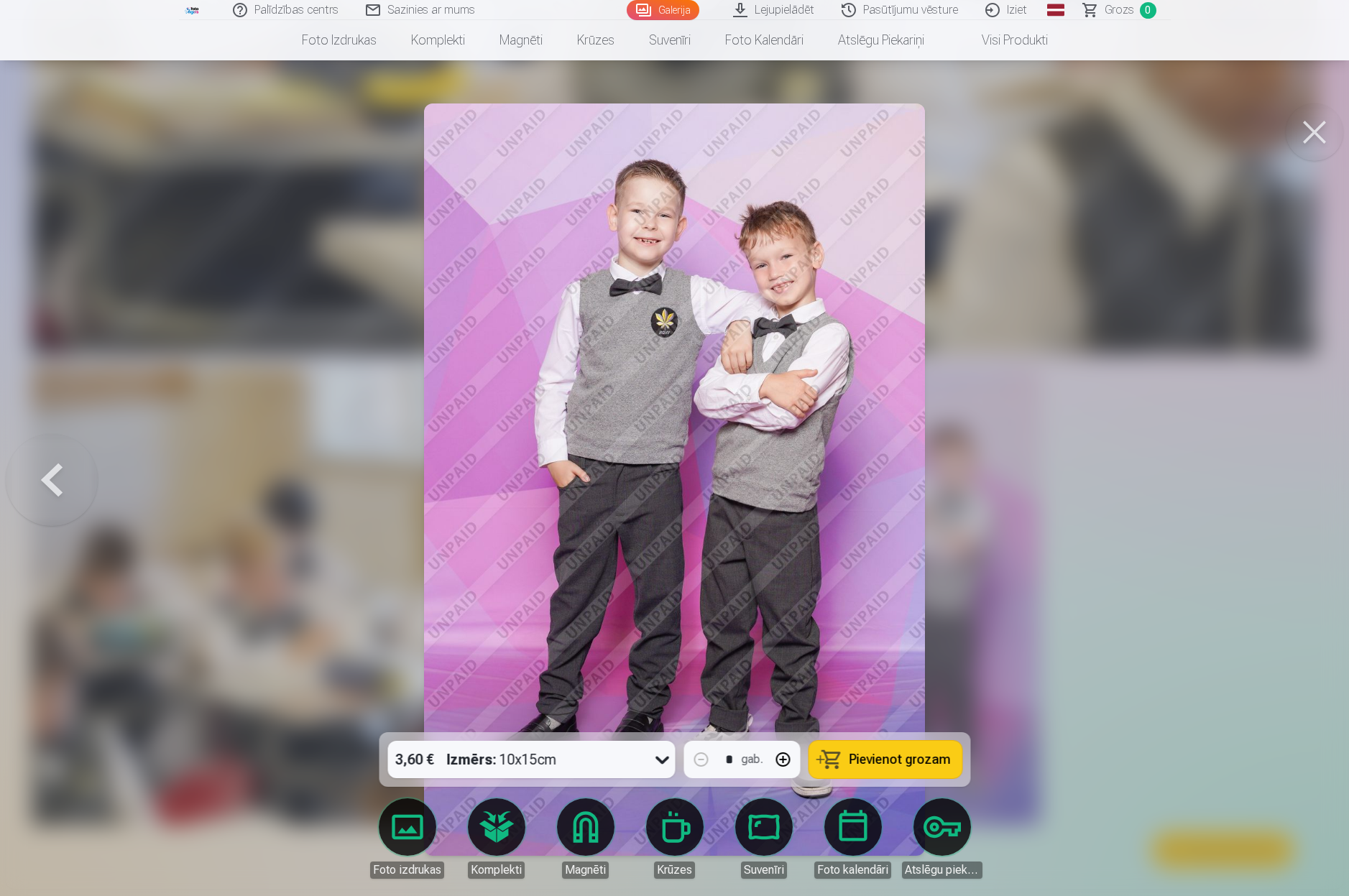
click at [502, 832] on link "Komplekti" at bounding box center [497, 838] width 81 height 81
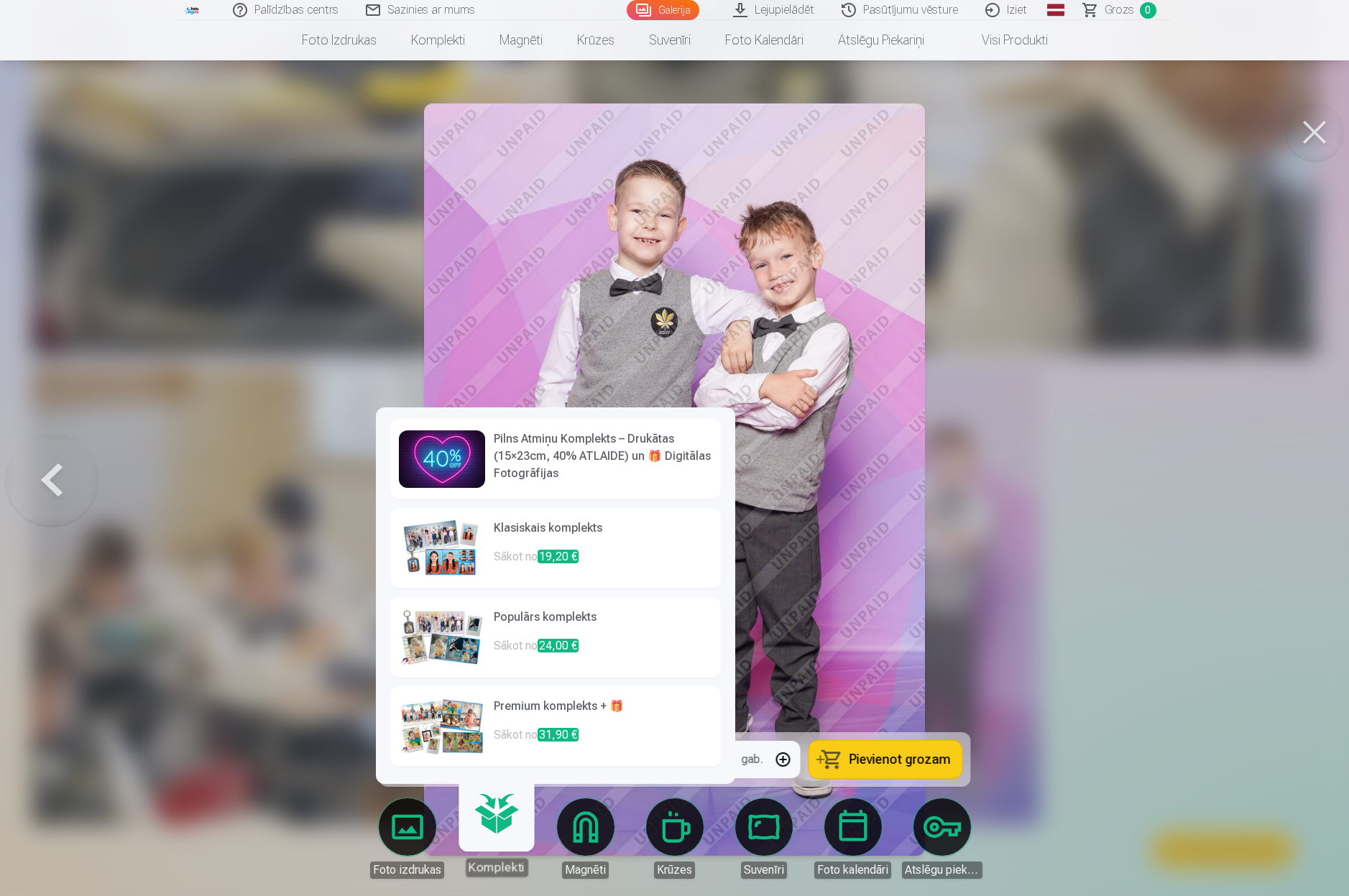
click at [1134, 582] on div at bounding box center [674, 448] width 1349 height 896
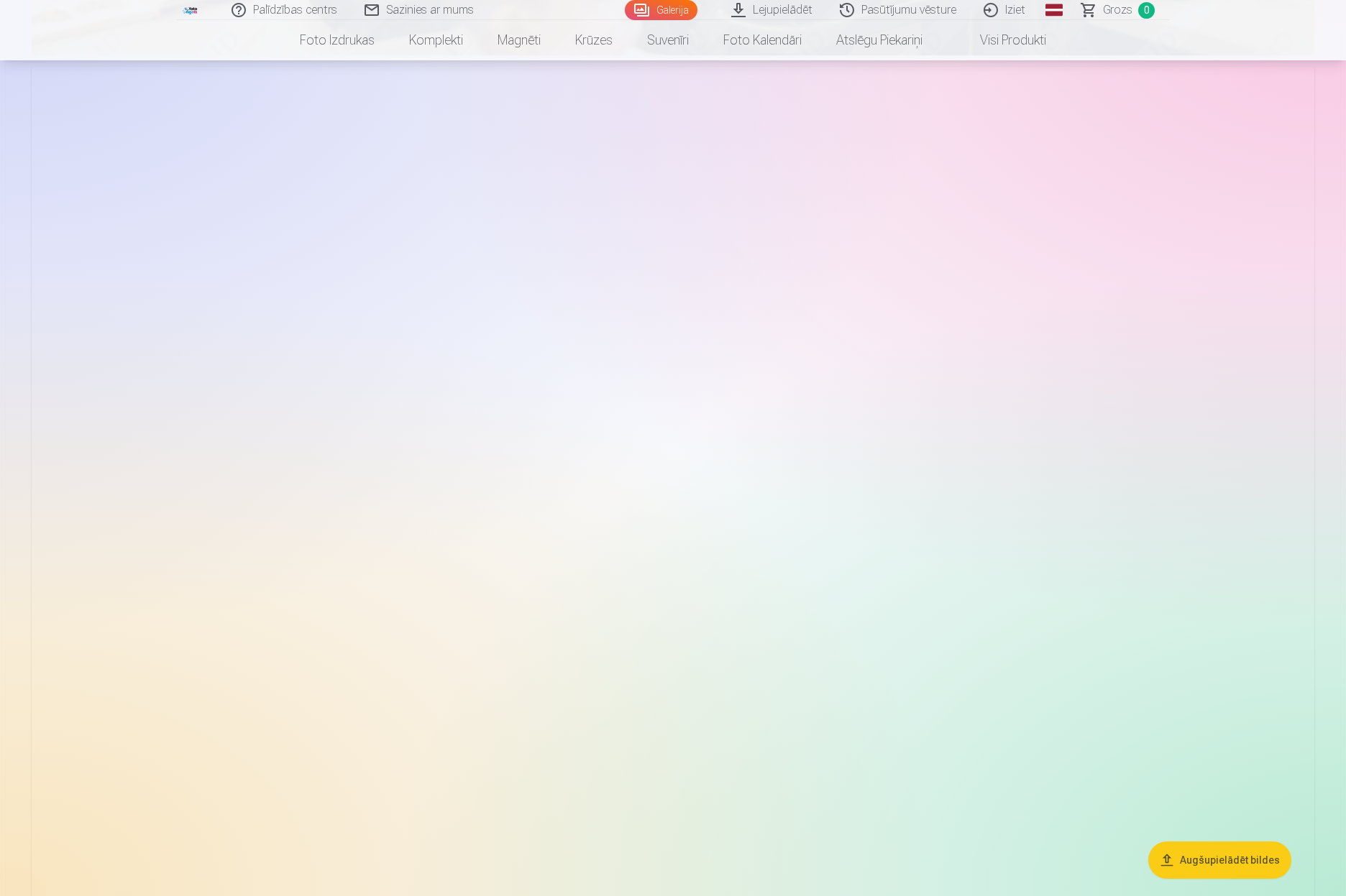
scroll to position [1535, 0]
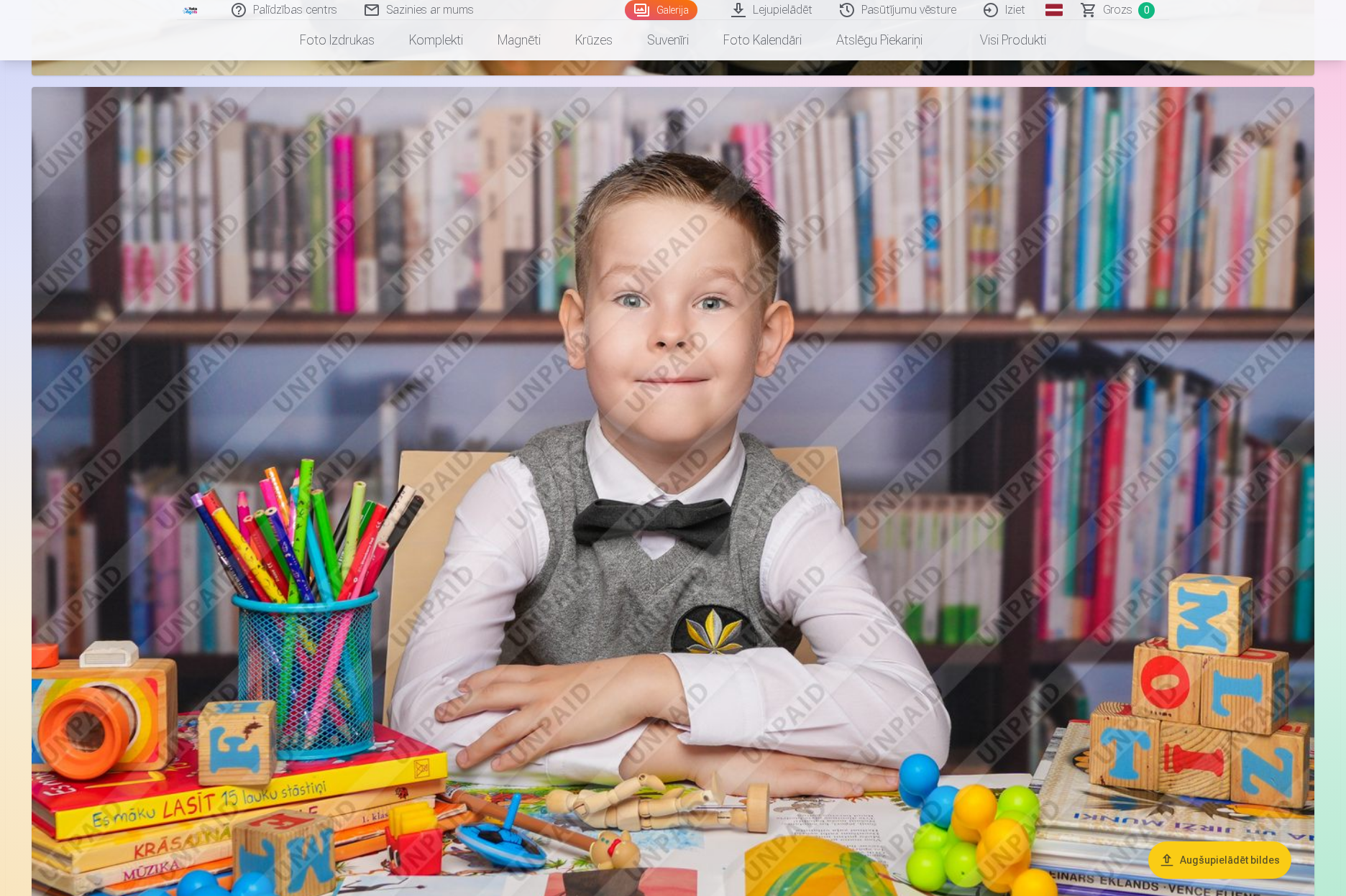
click at [653, 403] on img at bounding box center [673, 514] width 1283 height 854
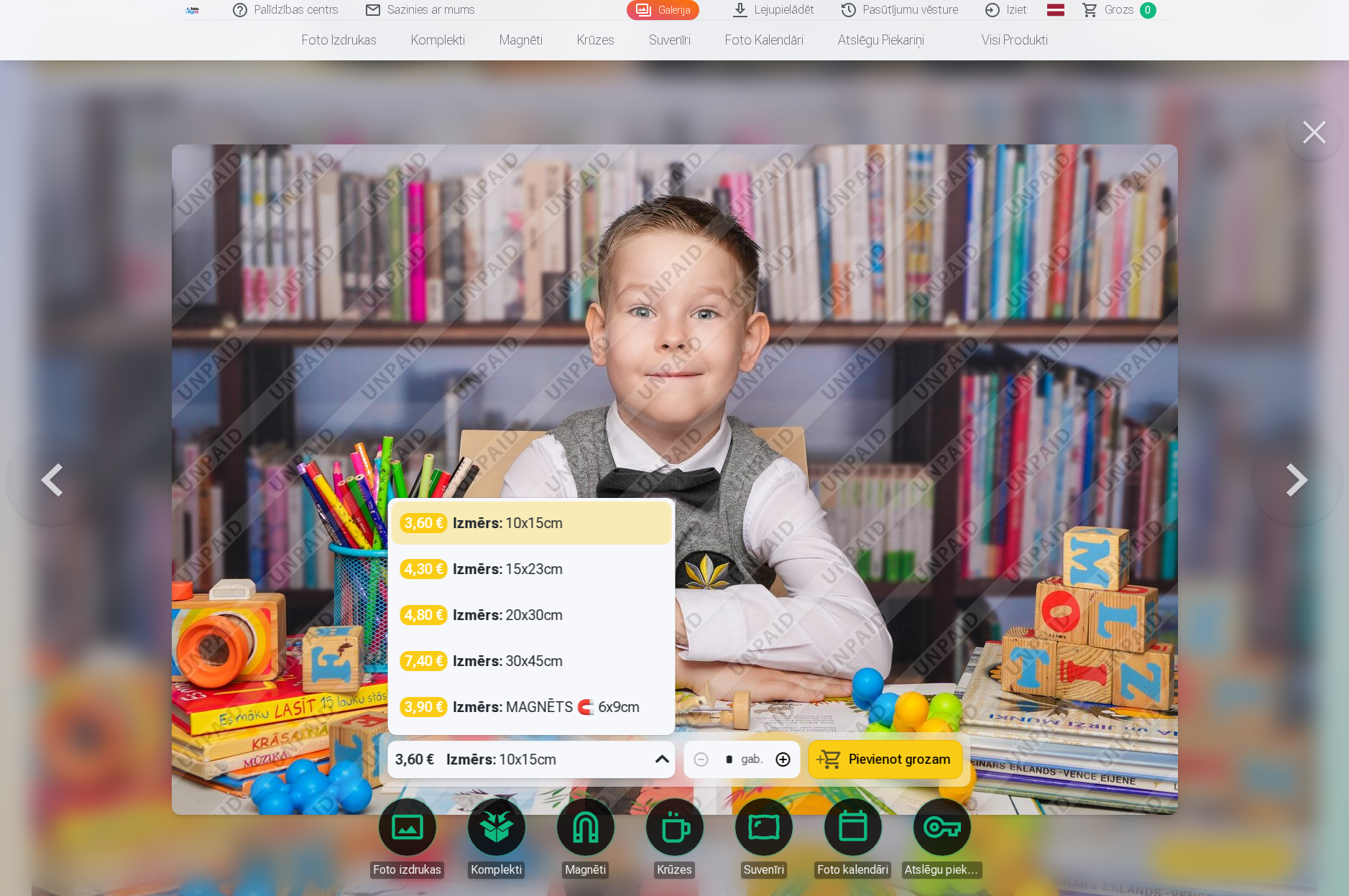
click at [638, 759] on div "3,60 € Izmērs : 10x15cm" at bounding box center [518, 759] width 260 height 37
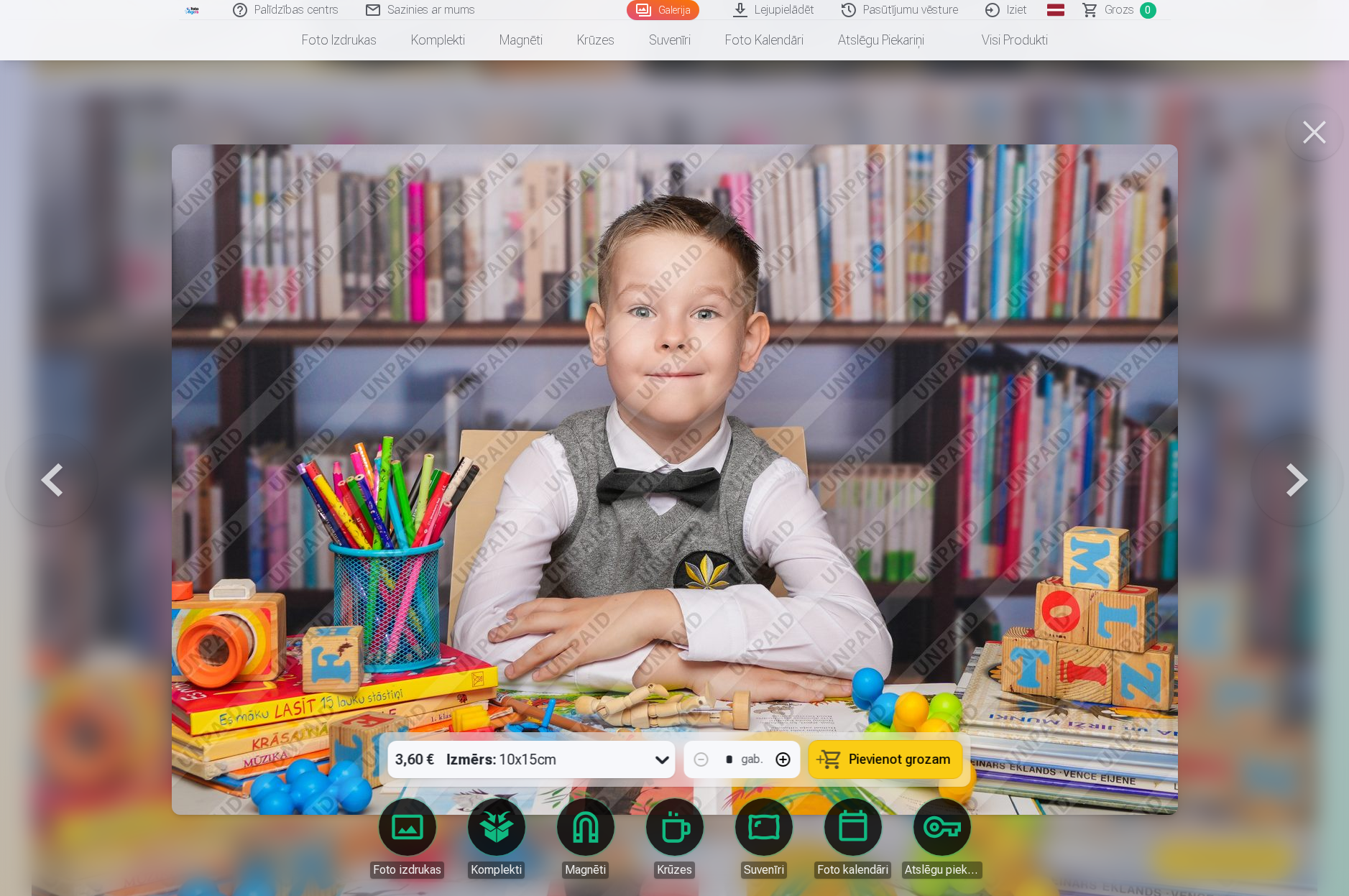
click at [915, 420] on img at bounding box center [674, 480] width 1006 height 670
click at [1329, 117] on button at bounding box center [1314, 132] width 58 height 58
